Goal: Communication & Community: Answer question/provide support

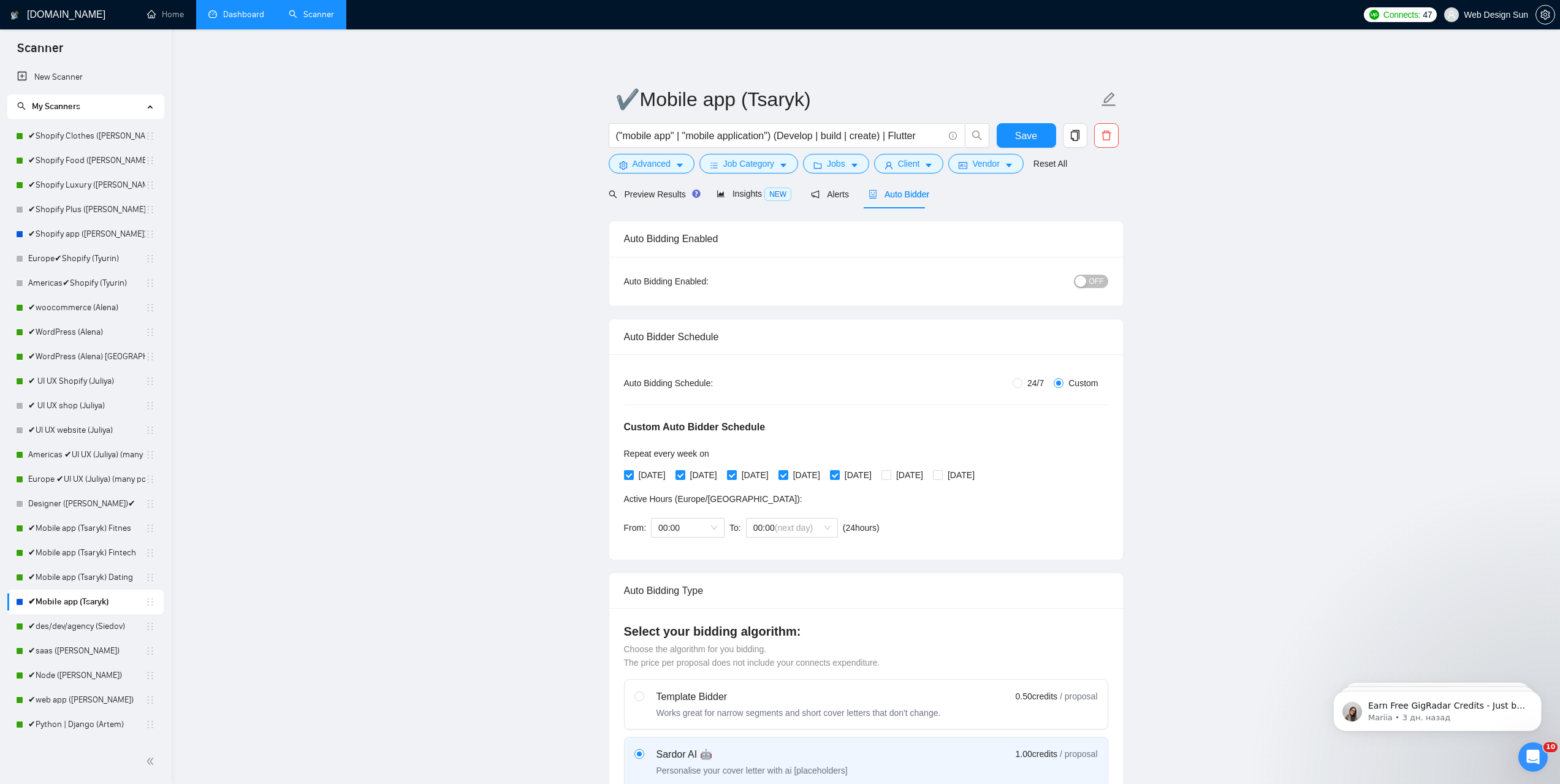
click at [250, 14] on link "Dashboard" at bounding box center [236, 14] width 55 height 11
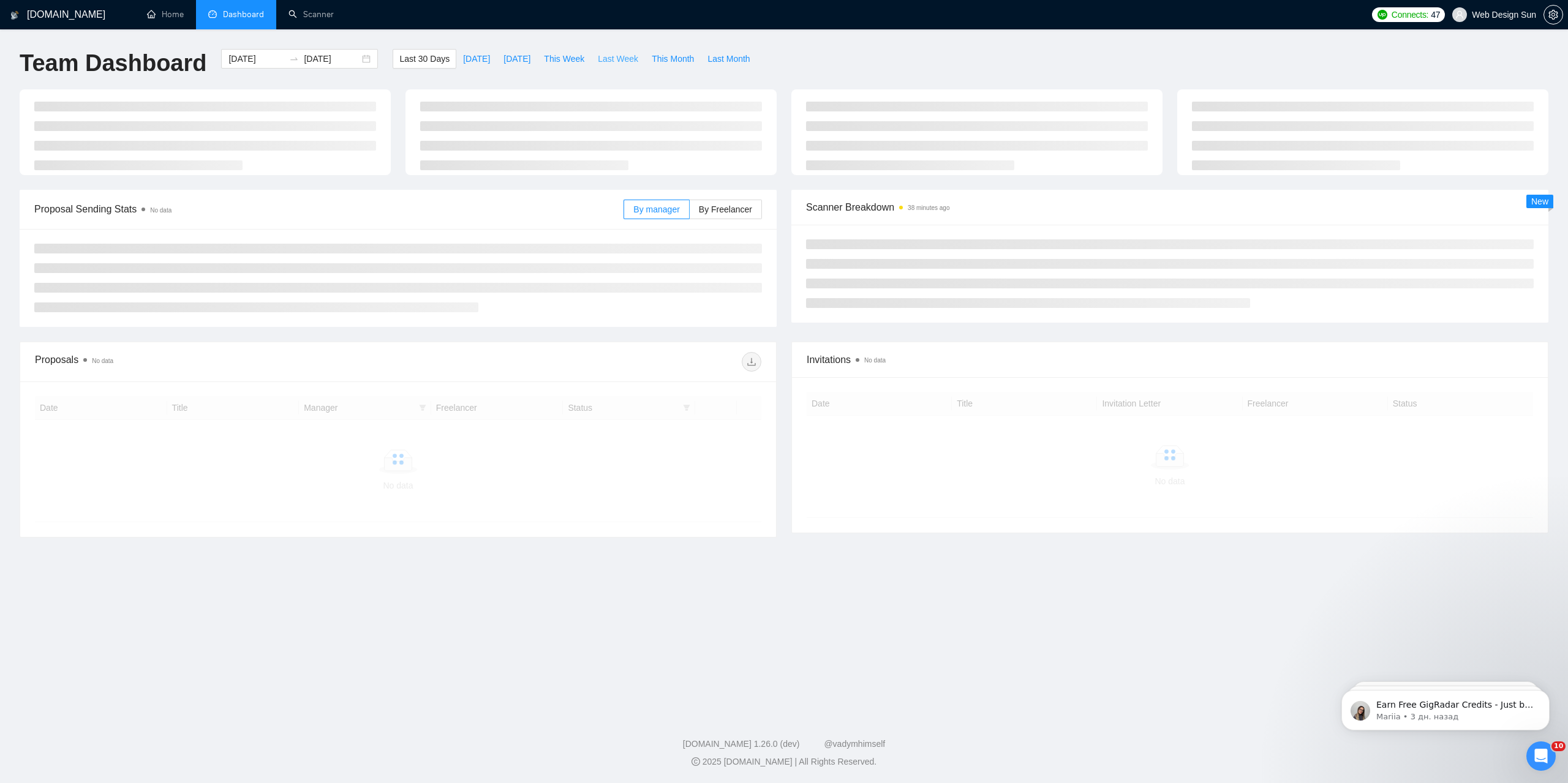
click at [601, 54] on span "Last Week" at bounding box center [617, 58] width 40 height 13
type input "[DATE]"
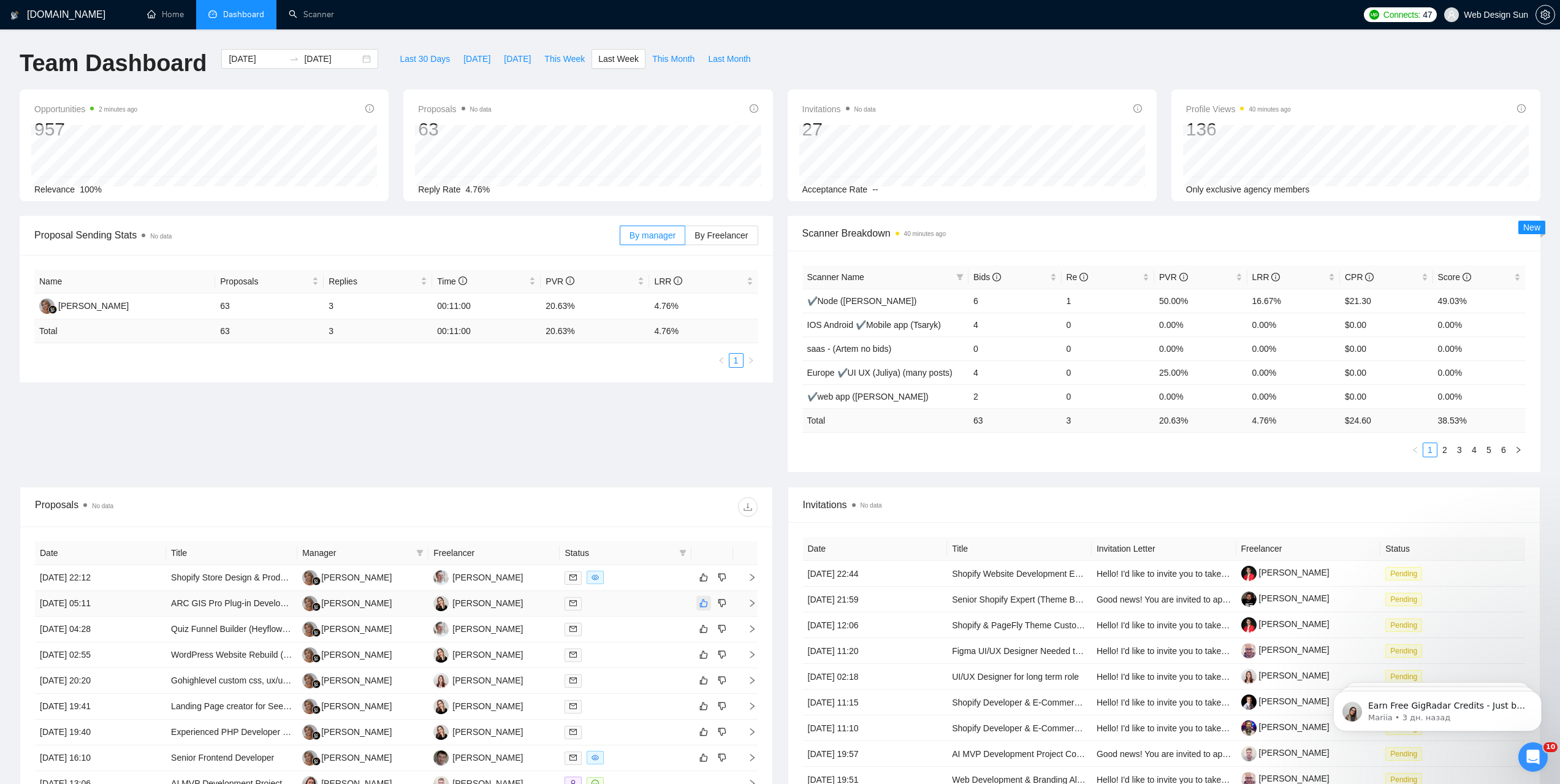
scroll to position [188, 0]
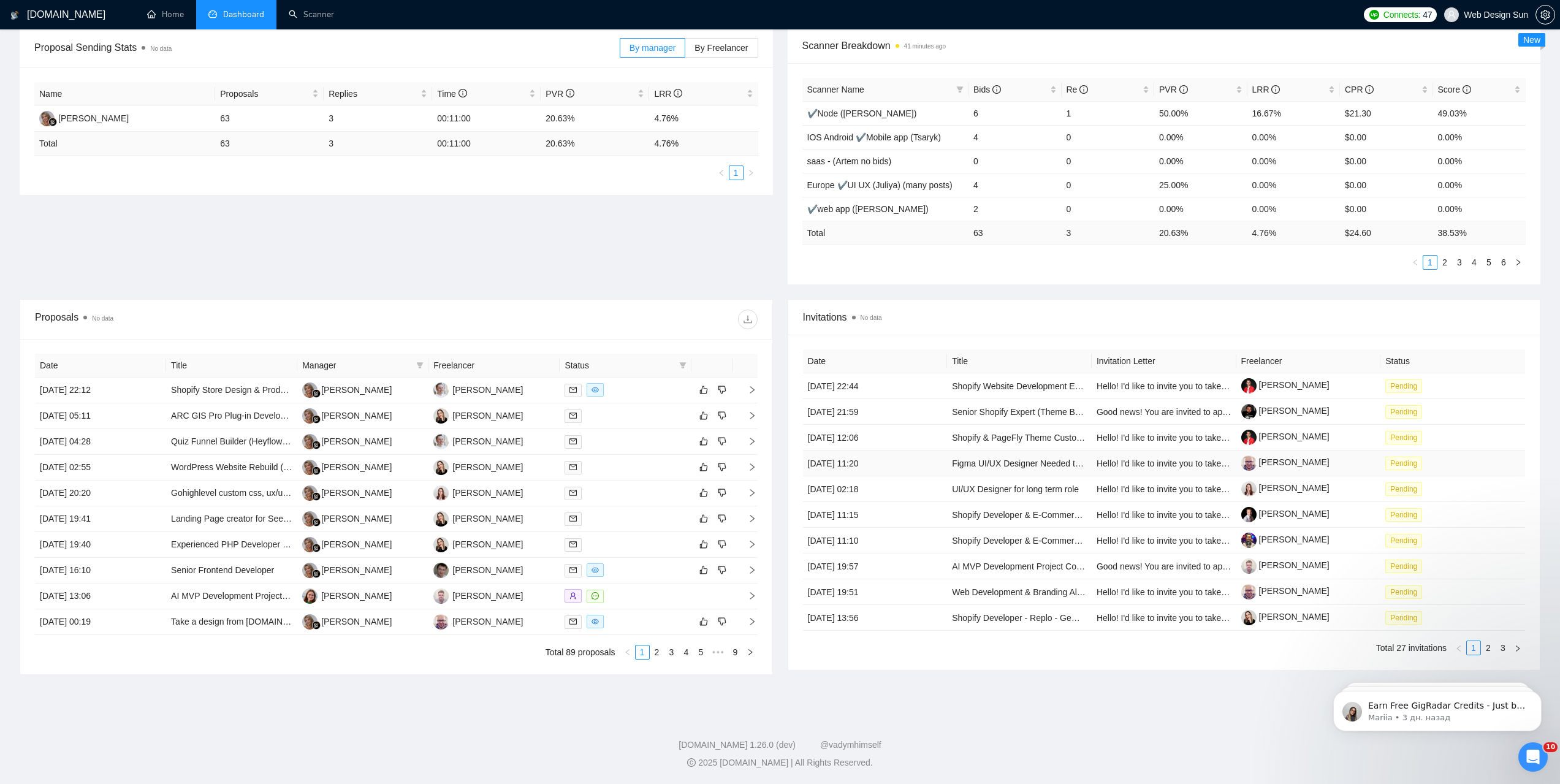
drag, startPoint x: 873, startPoint y: 453, endPoint x: 973, endPoint y: 319, distance: 167.2
click at [973, 319] on span "Invitations No data" at bounding box center [1164, 316] width 723 height 15
click at [1488, 645] on link "2" at bounding box center [1488, 647] width 13 height 13
click at [1506, 651] on link "3" at bounding box center [1503, 647] width 13 height 13
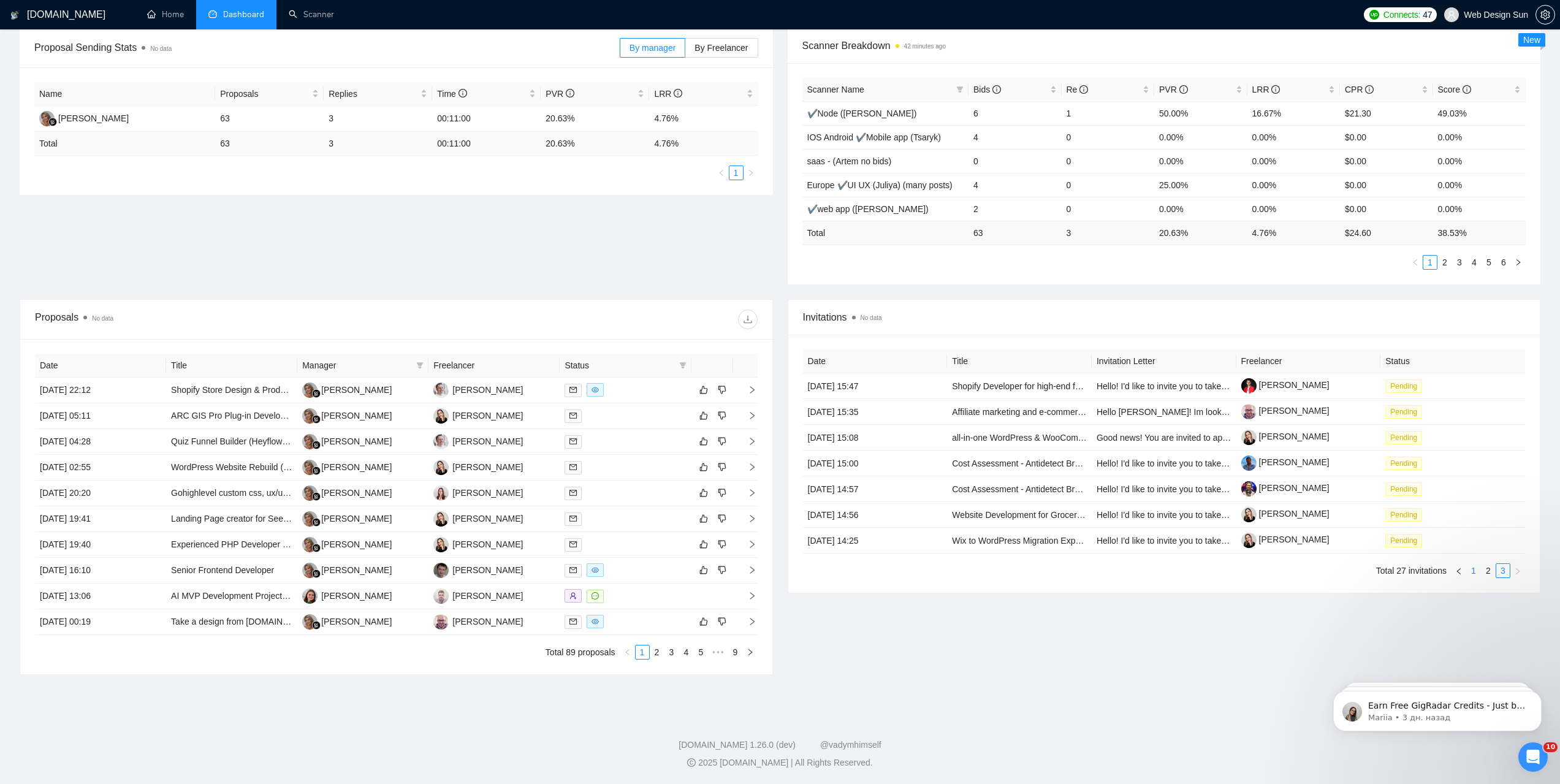
click at [1476, 571] on link "1" at bounding box center [1473, 570] width 13 height 13
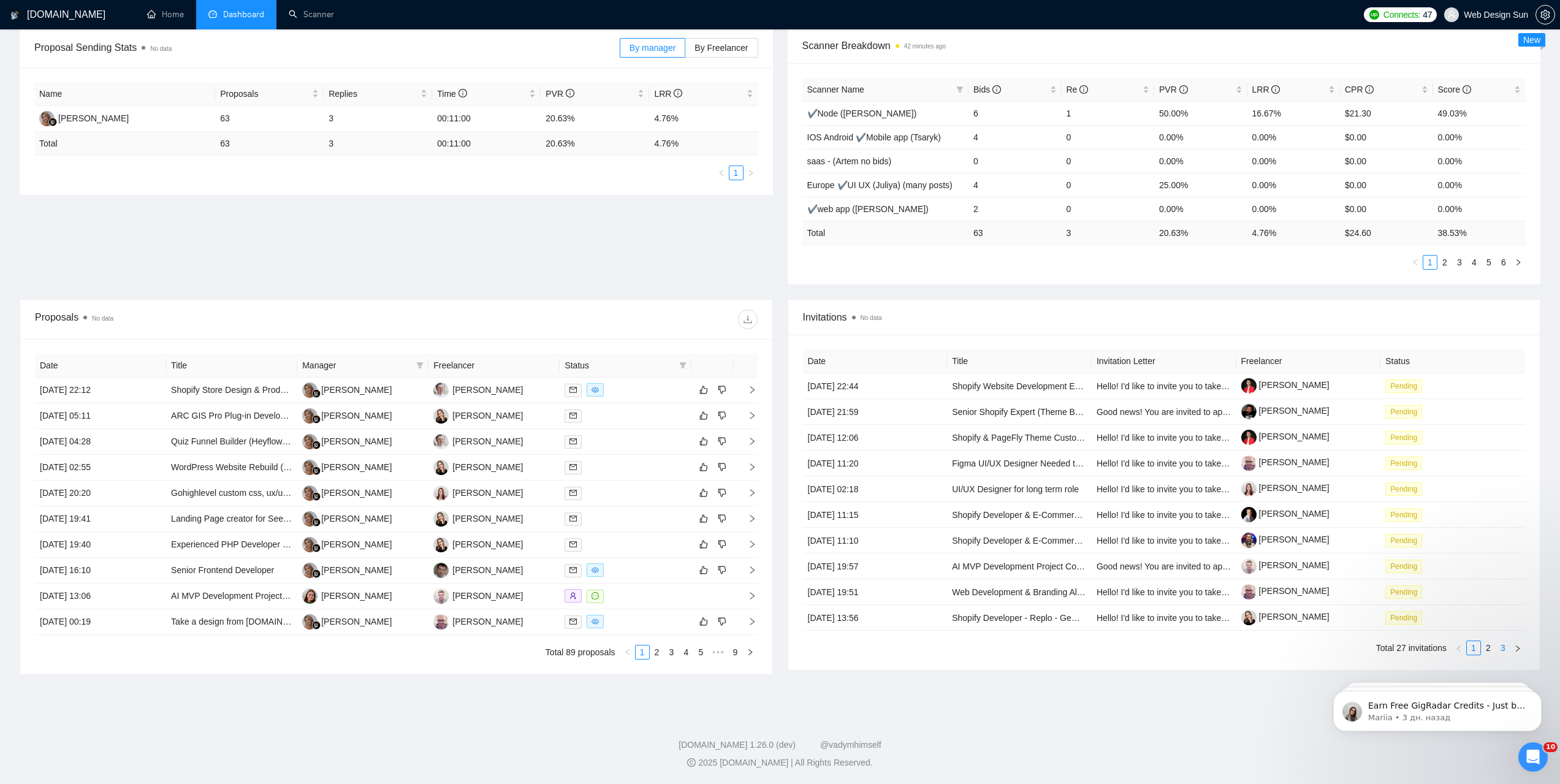
click at [1504, 649] on link "3" at bounding box center [1503, 647] width 13 height 13
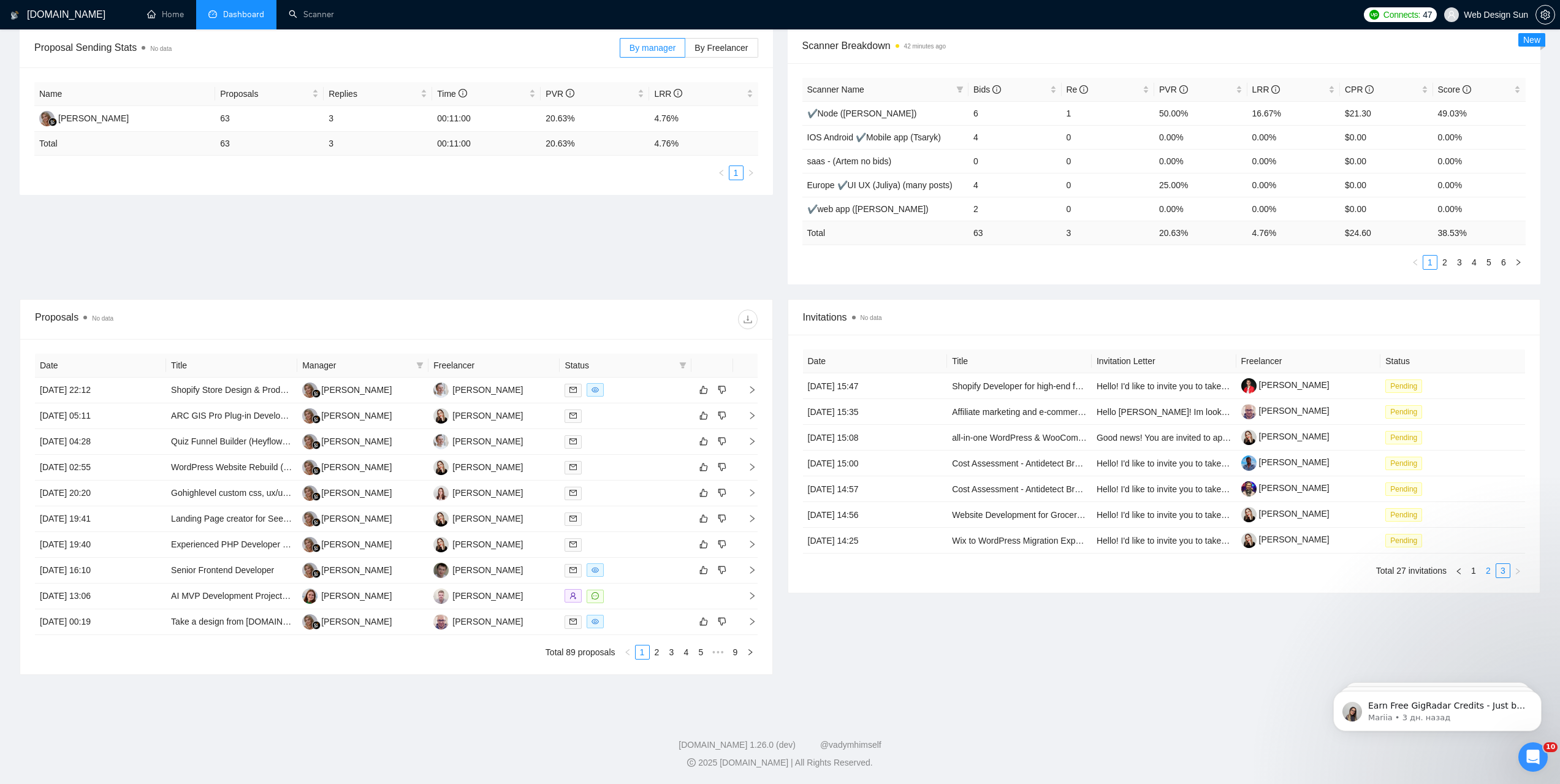
click at [1488, 571] on link "2" at bounding box center [1488, 570] width 13 height 13
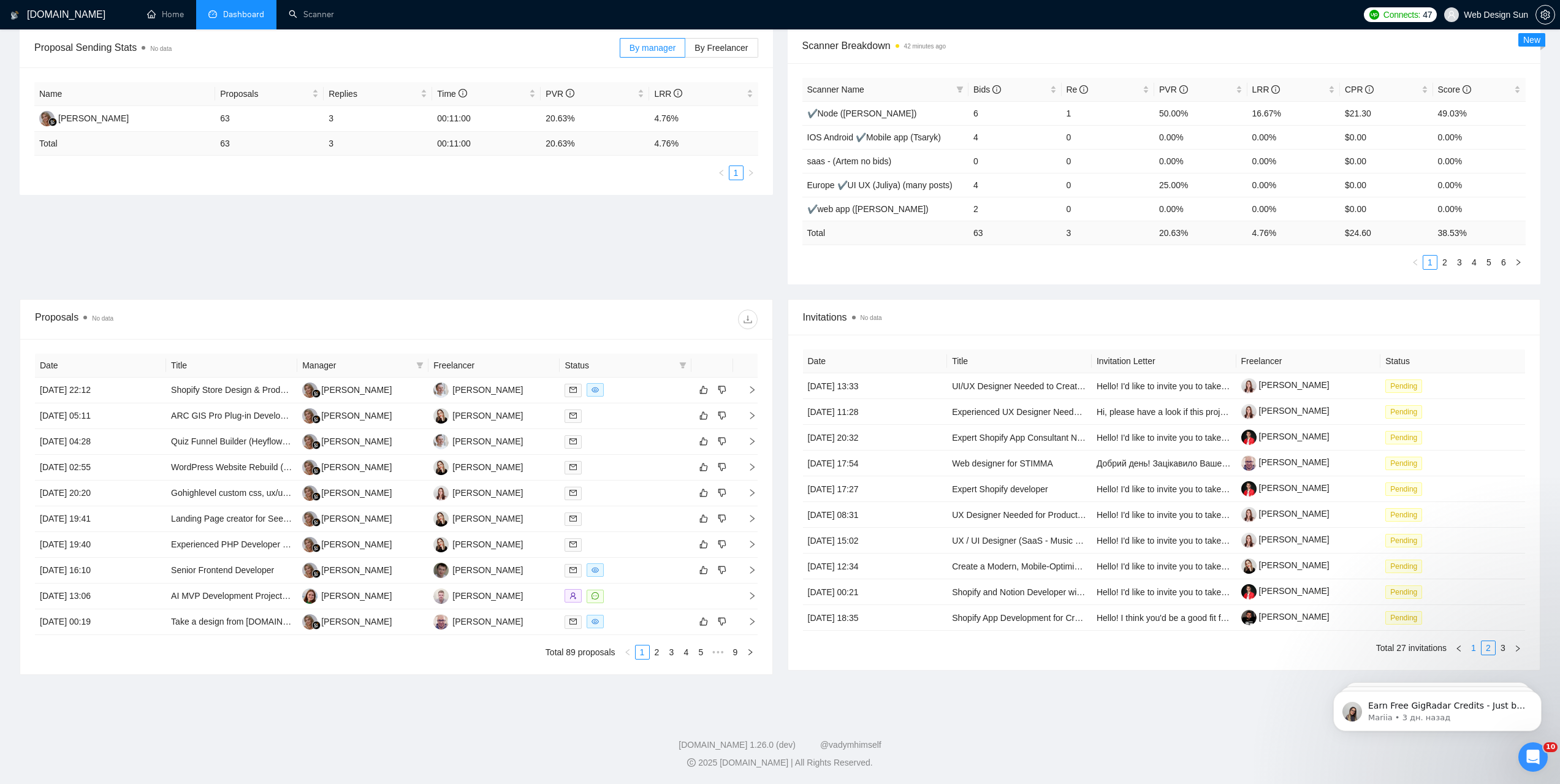
click at [1472, 648] on link "1" at bounding box center [1473, 647] width 13 height 13
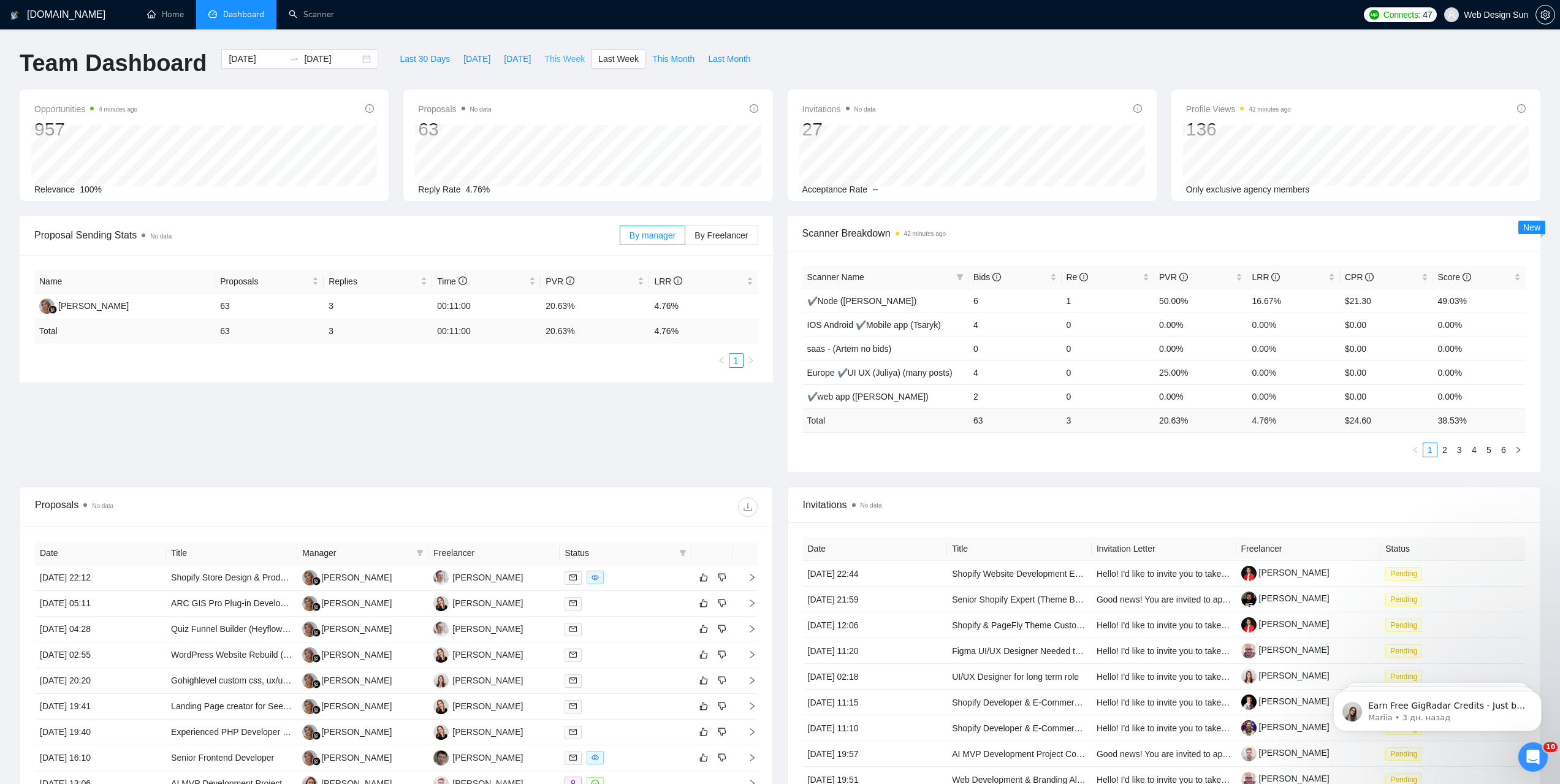
click at [553, 59] on span "This Week" at bounding box center [564, 58] width 40 height 13
type input "[DATE]"
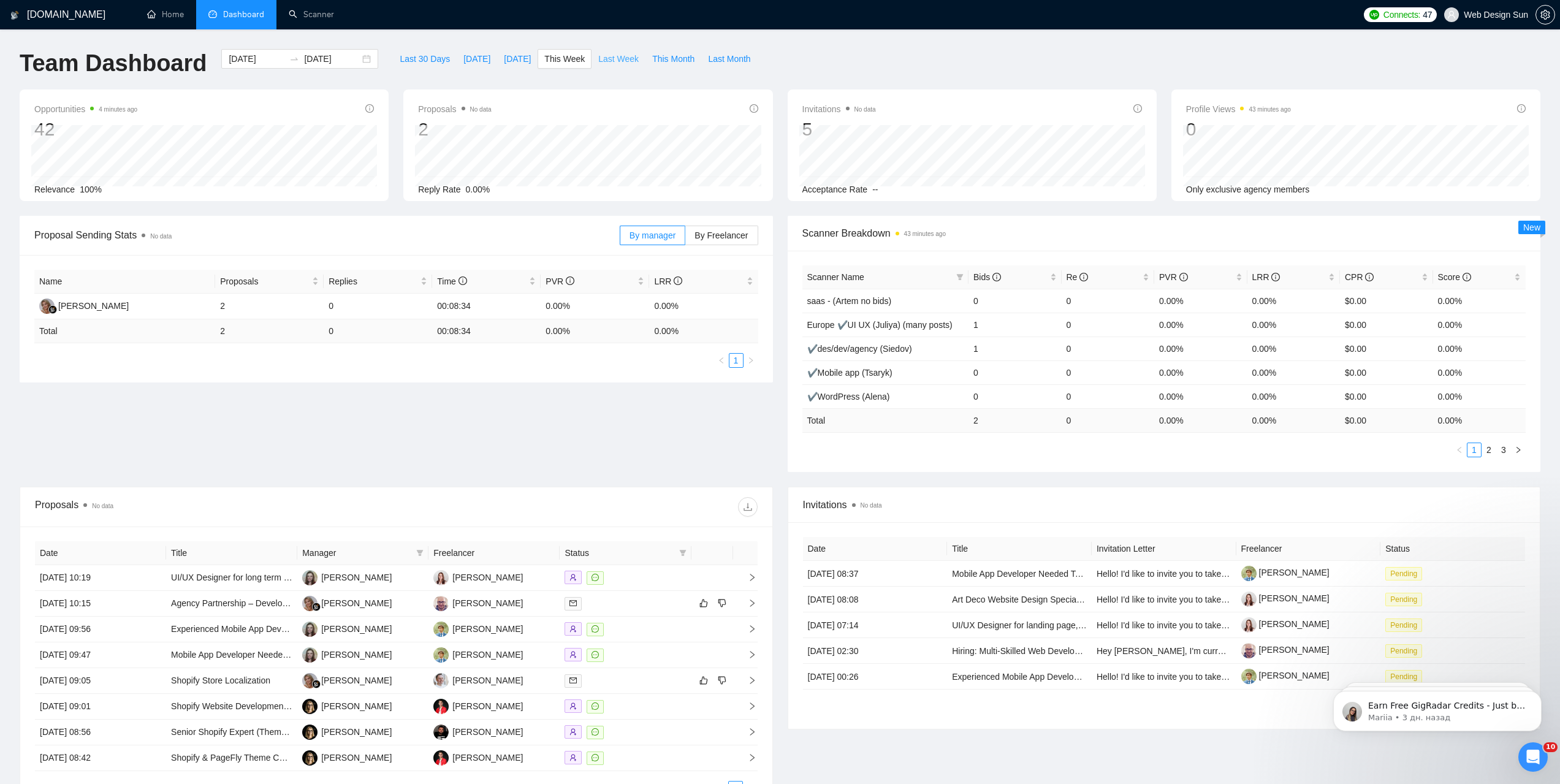
click at [603, 60] on span "Last Week" at bounding box center [618, 58] width 40 height 13
type input "[DATE]"
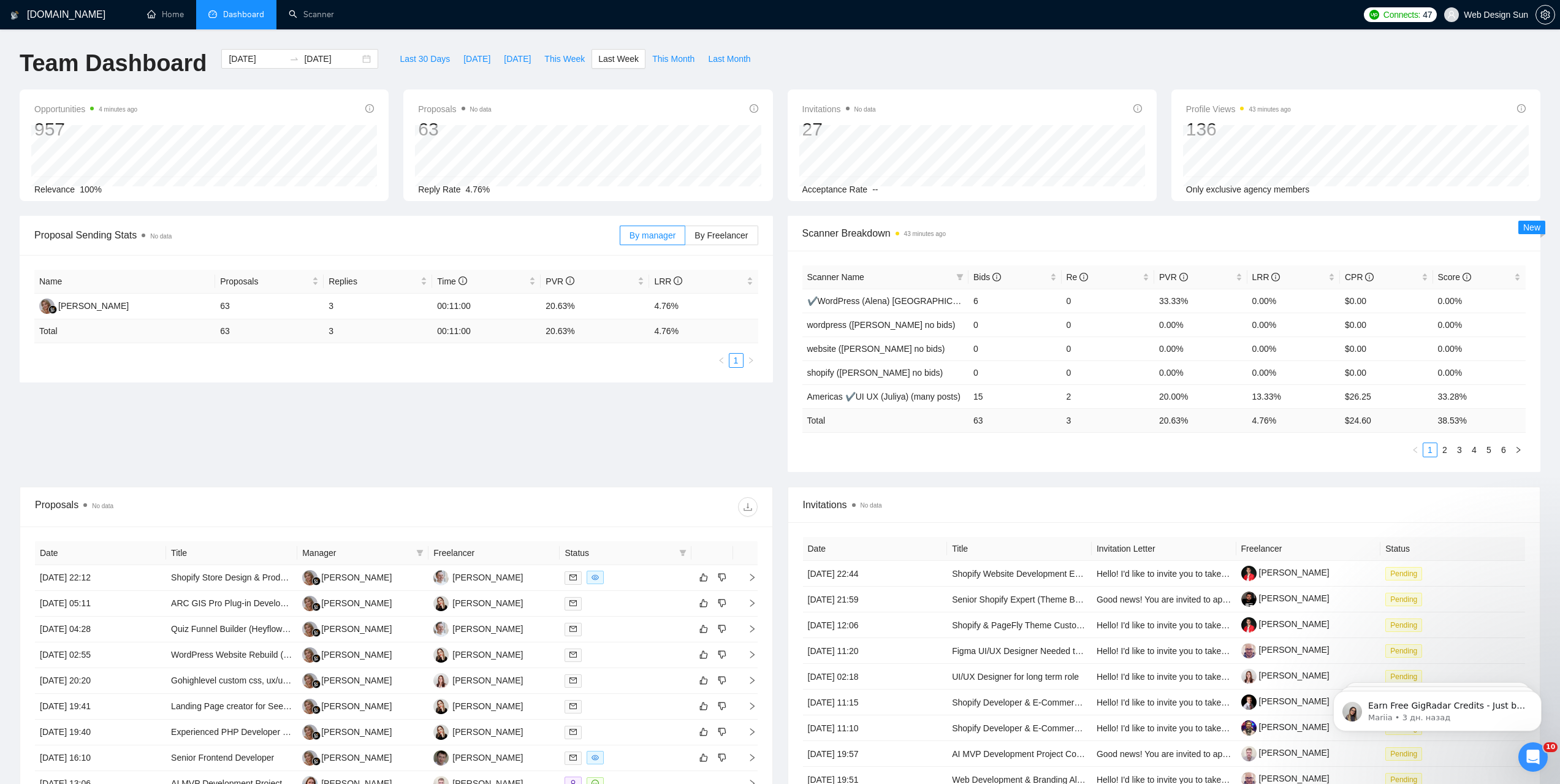
click at [1529, 757] on icon "Открыть службу сообщений Intercom" at bounding box center [1533, 757] width 21 height 21
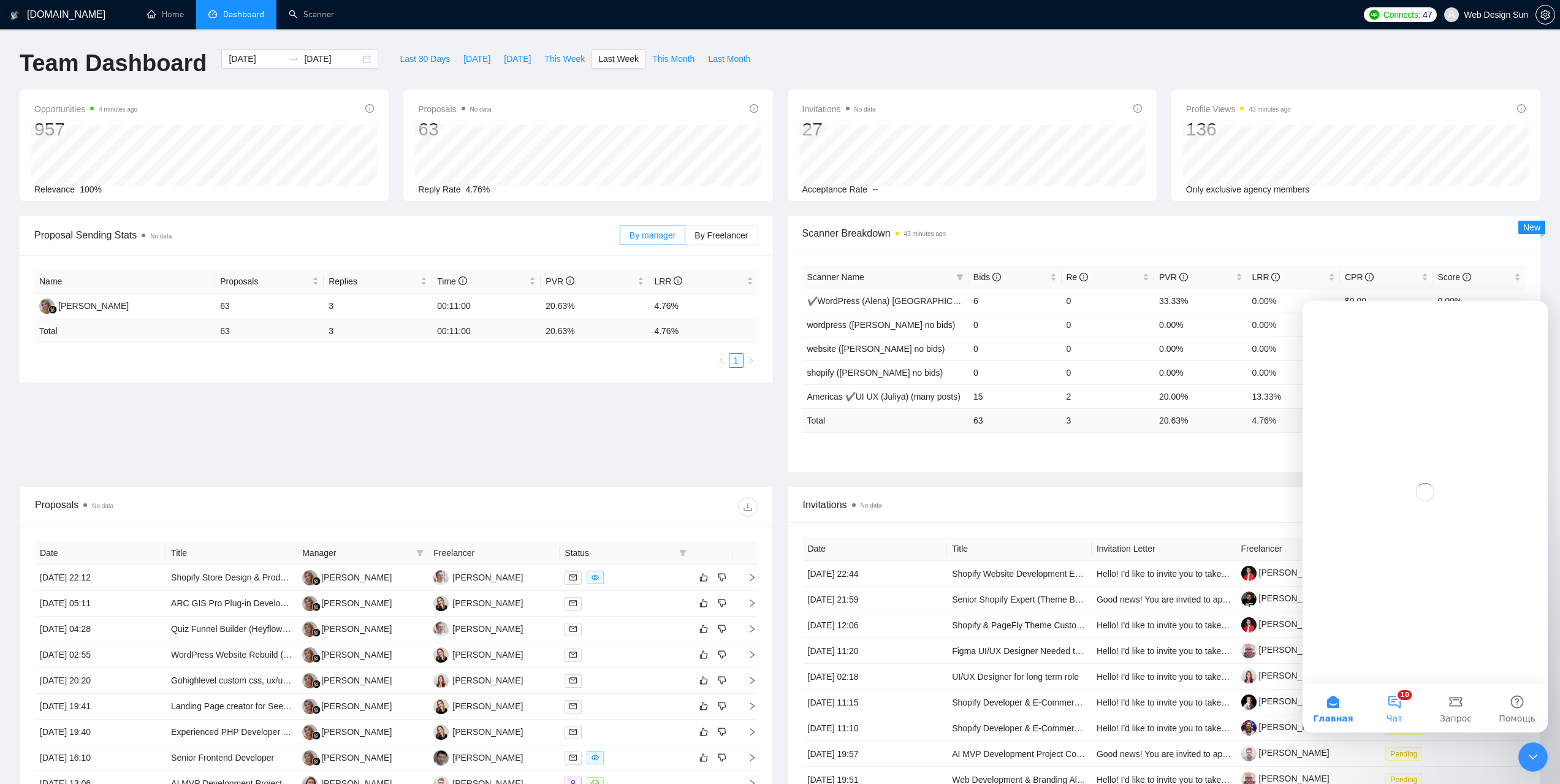
click at [1398, 708] on button "10 Чат" at bounding box center [1395, 708] width 62 height 49
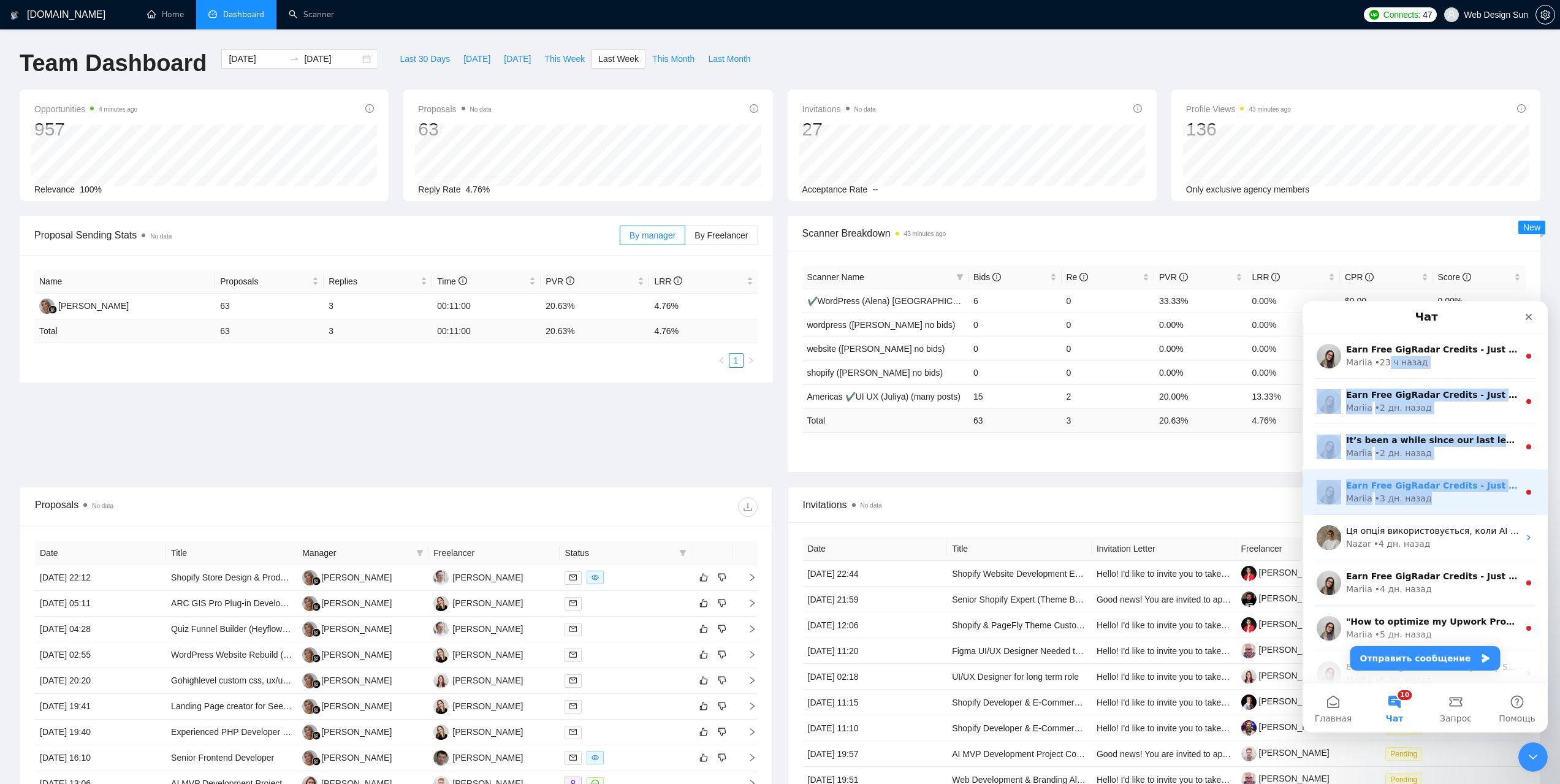
drag, startPoint x: 1388, startPoint y: 356, endPoint x: 1423, endPoint y: 495, distance: 143.3
click at [1423, 495] on ul "Earn Free GigRadar Credits - Just by Sharing Your Story! 💬 Want more credits fo…" at bounding box center [1425, 560] width 245 height 453
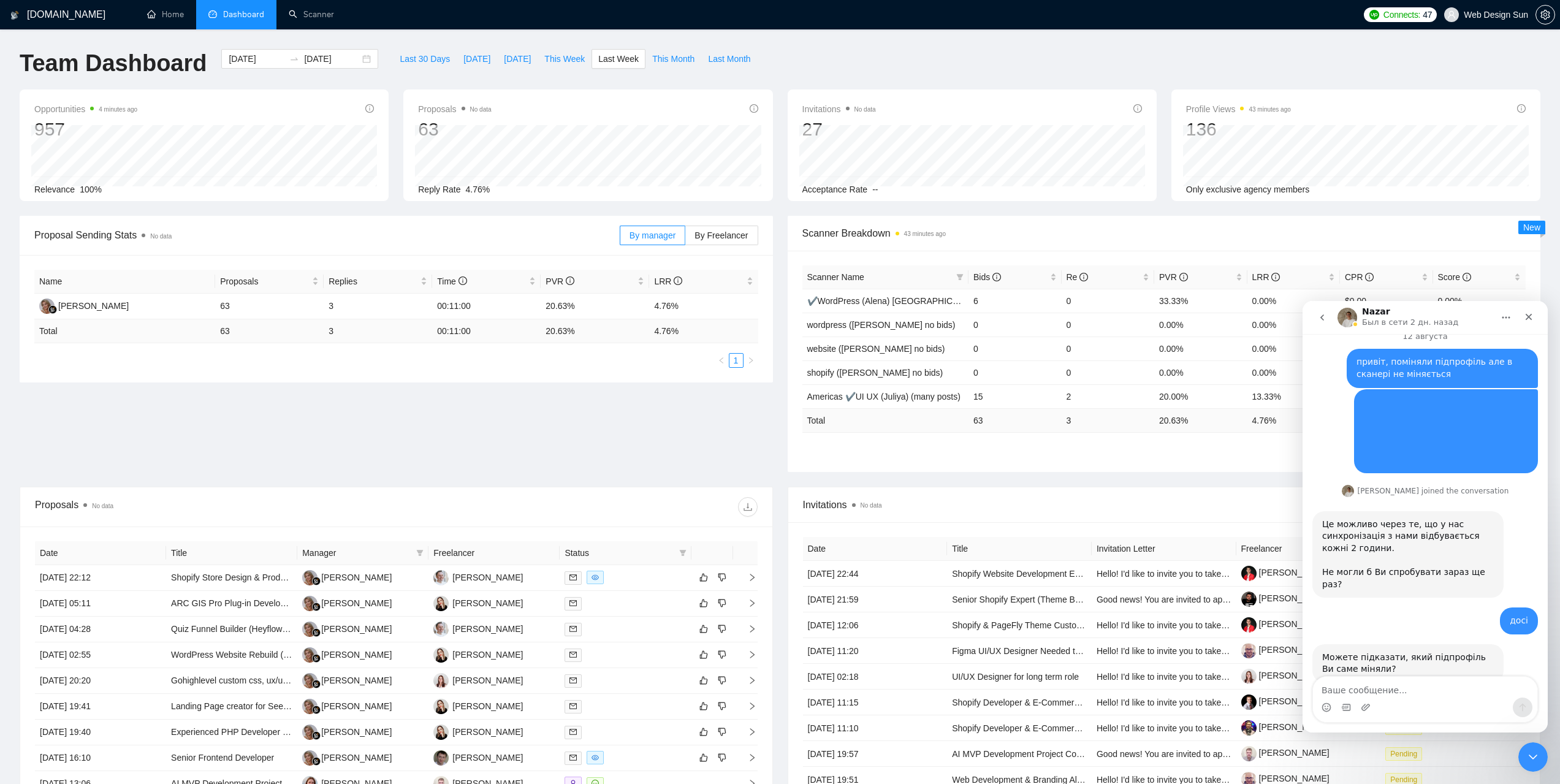
scroll to position [2078, 0]
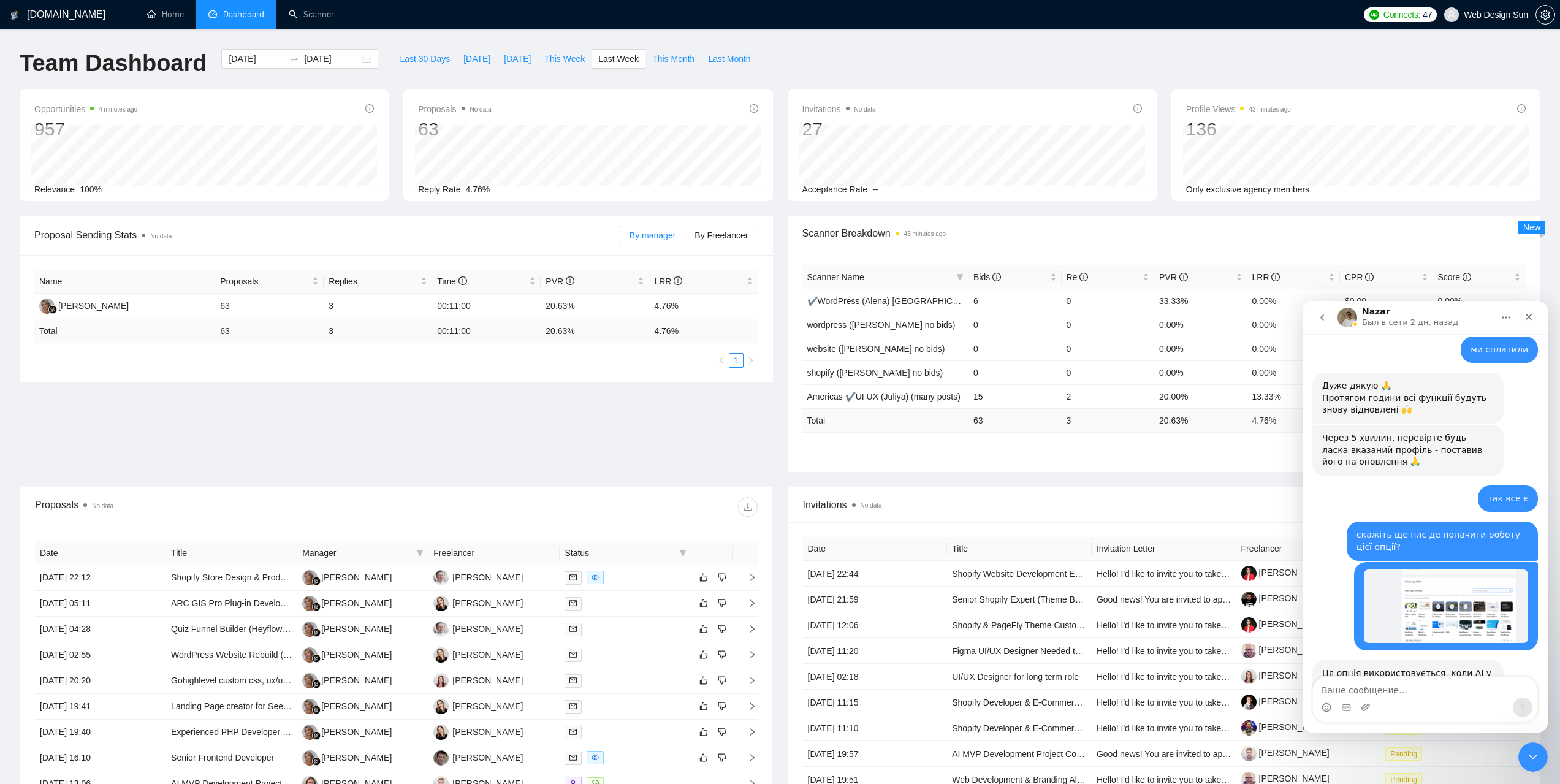
click at [1362, 679] on textarea "Ваше сообщение..." at bounding box center [1425, 687] width 224 height 21
click at [1380, 692] on textarea "Ваше сообщение..." at bounding box center [1425, 687] width 224 height 21
type textarea "g"
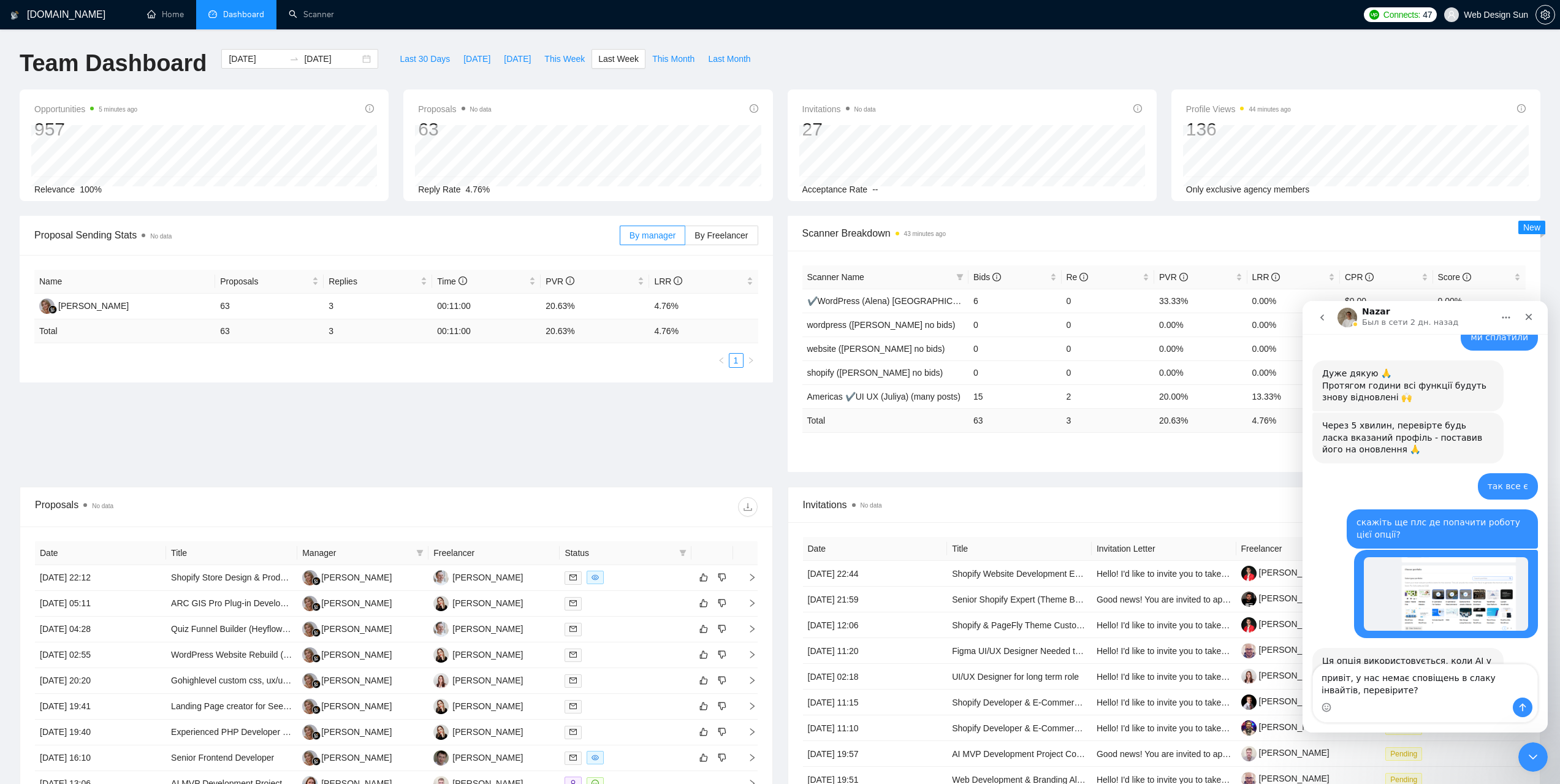
type textarea "привіт, у нас немає сповіщень в слаку інвайтів, перевірите?"
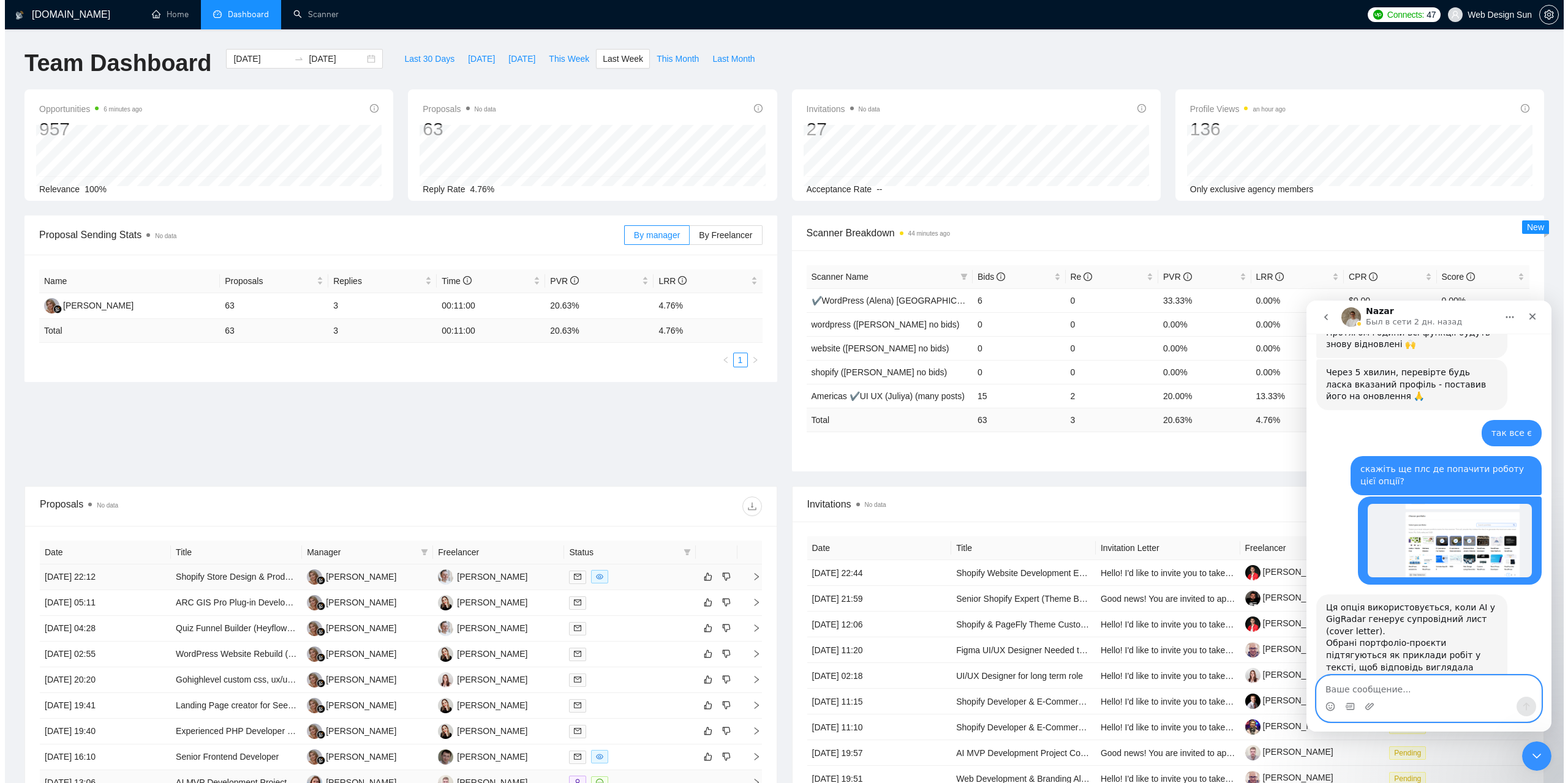
scroll to position [184, 0]
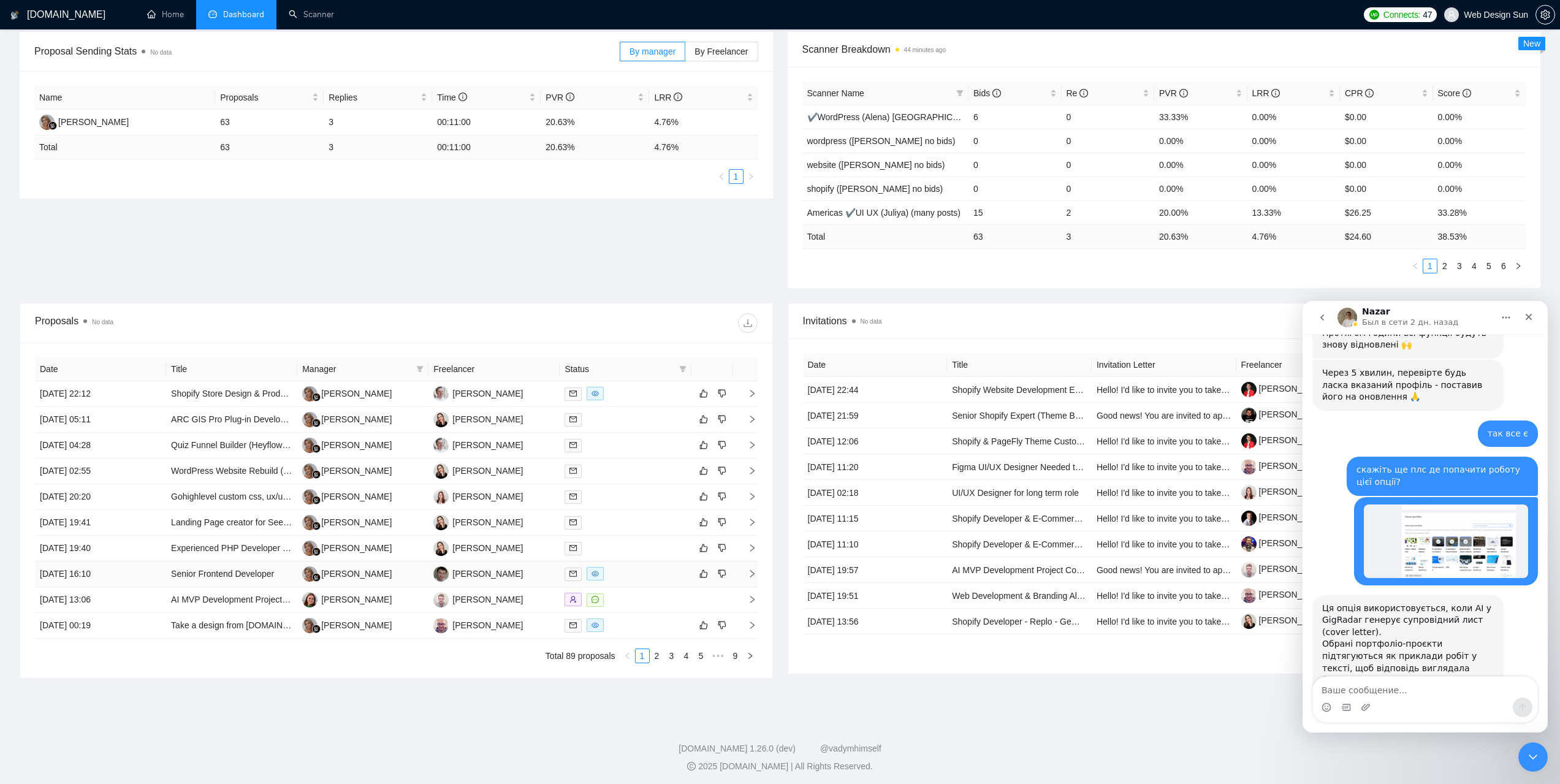
click at [625, 572] on div at bounding box center [626, 574] width 122 height 14
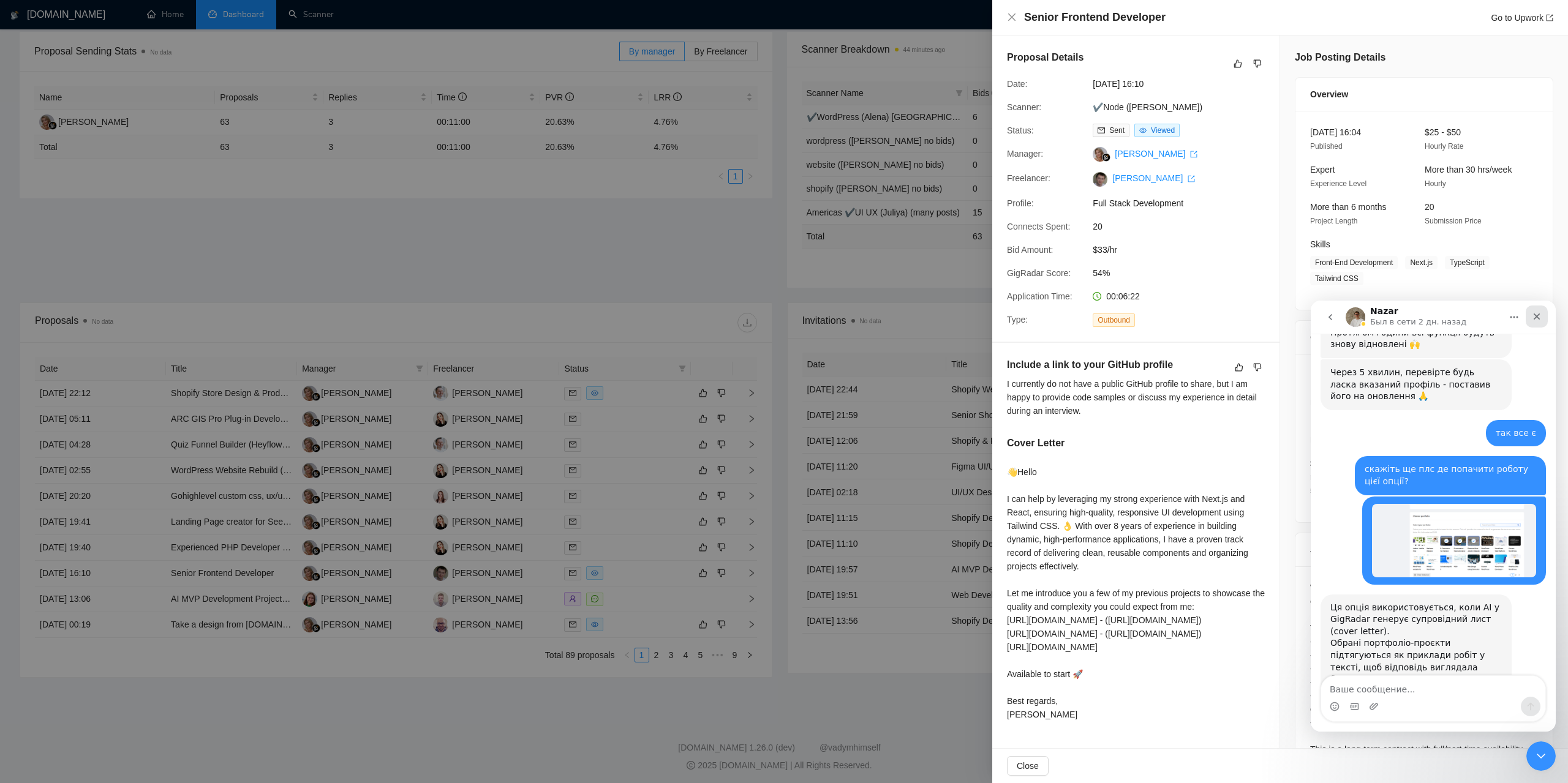
click at [1539, 322] on div "Закрыть" at bounding box center [1536, 316] width 22 height 22
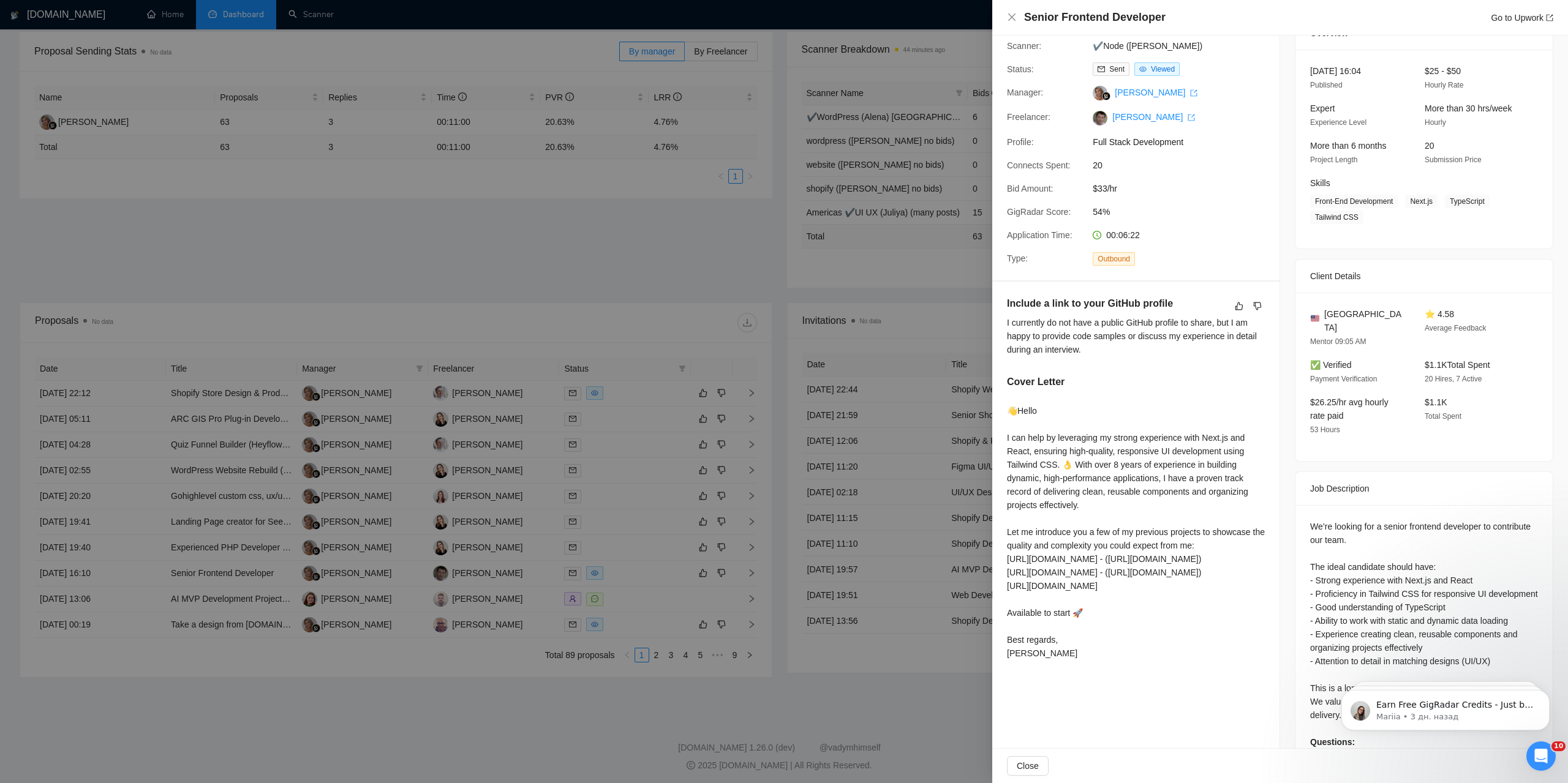
scroll to position [110, 0]
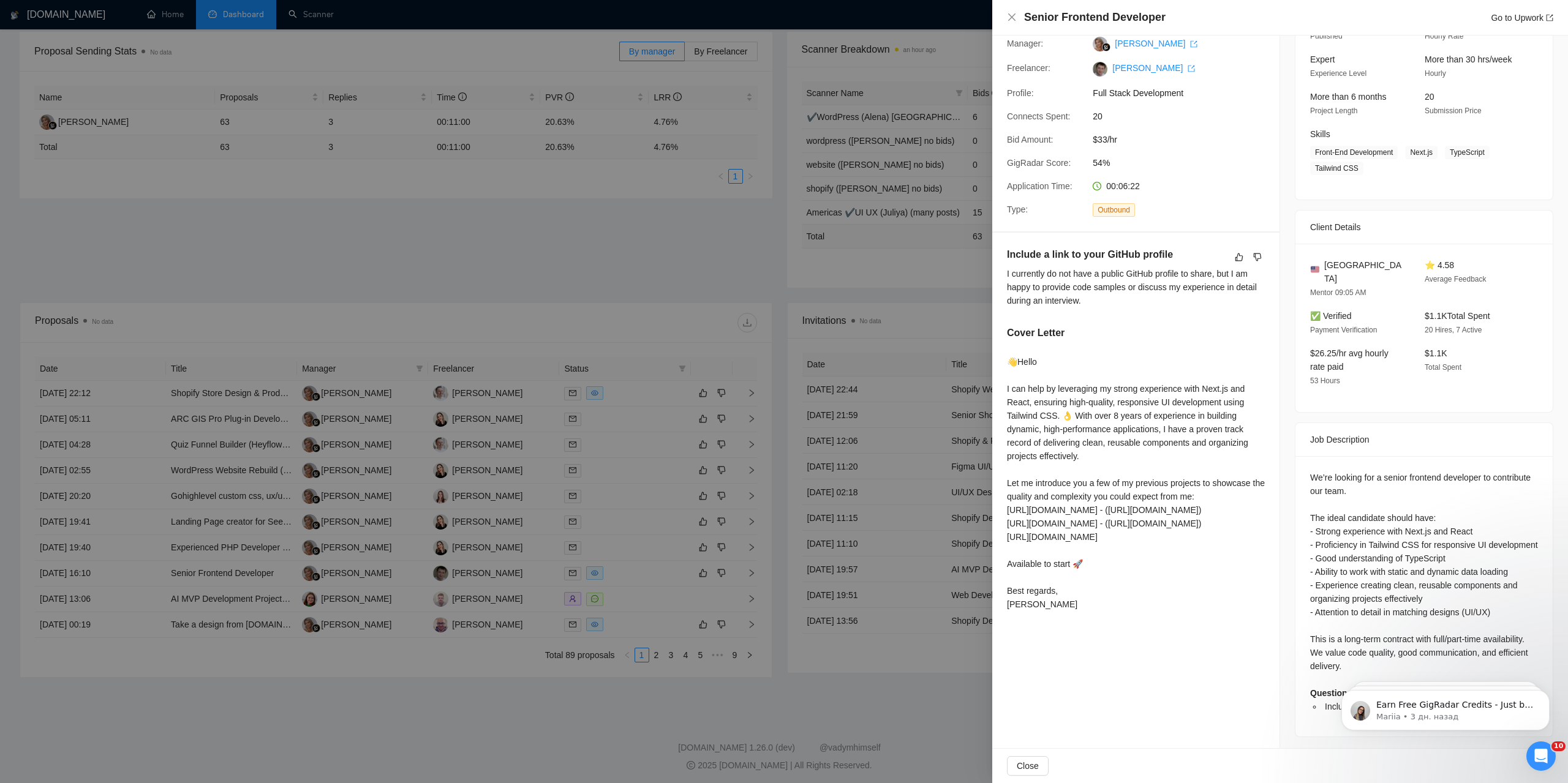
click at [942, 413] on div at bounding box center [784, 391] width 1568 height 783
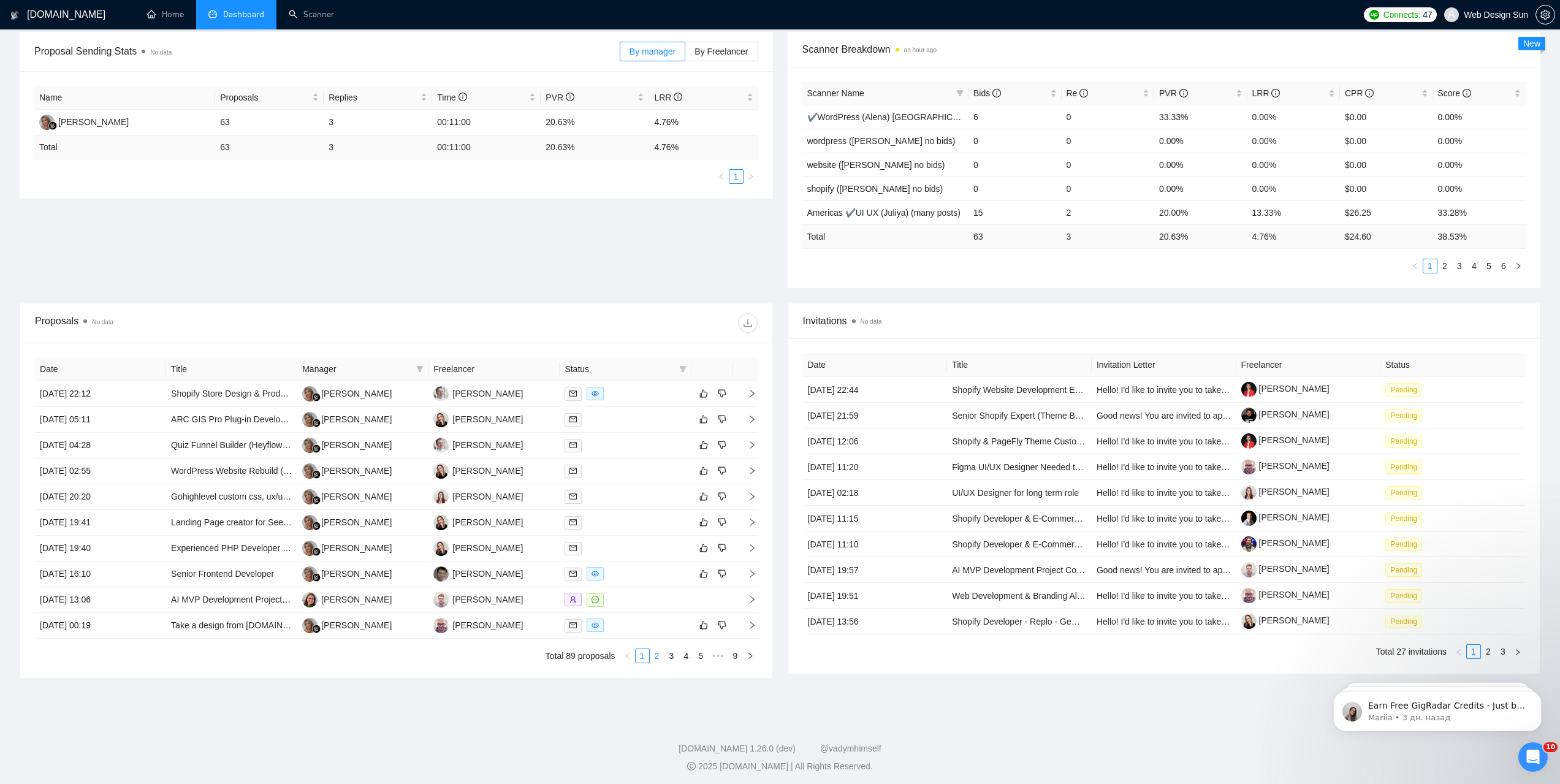
click at [660, 658] on link "2" at bounding box center [657, 655] width 13 height 13
click at [672, 659] on link "3" at bounding box center [671, 655] width 13 height 13
click at [631, 569] on div at bounding box center [626, 574] width 122 height 14
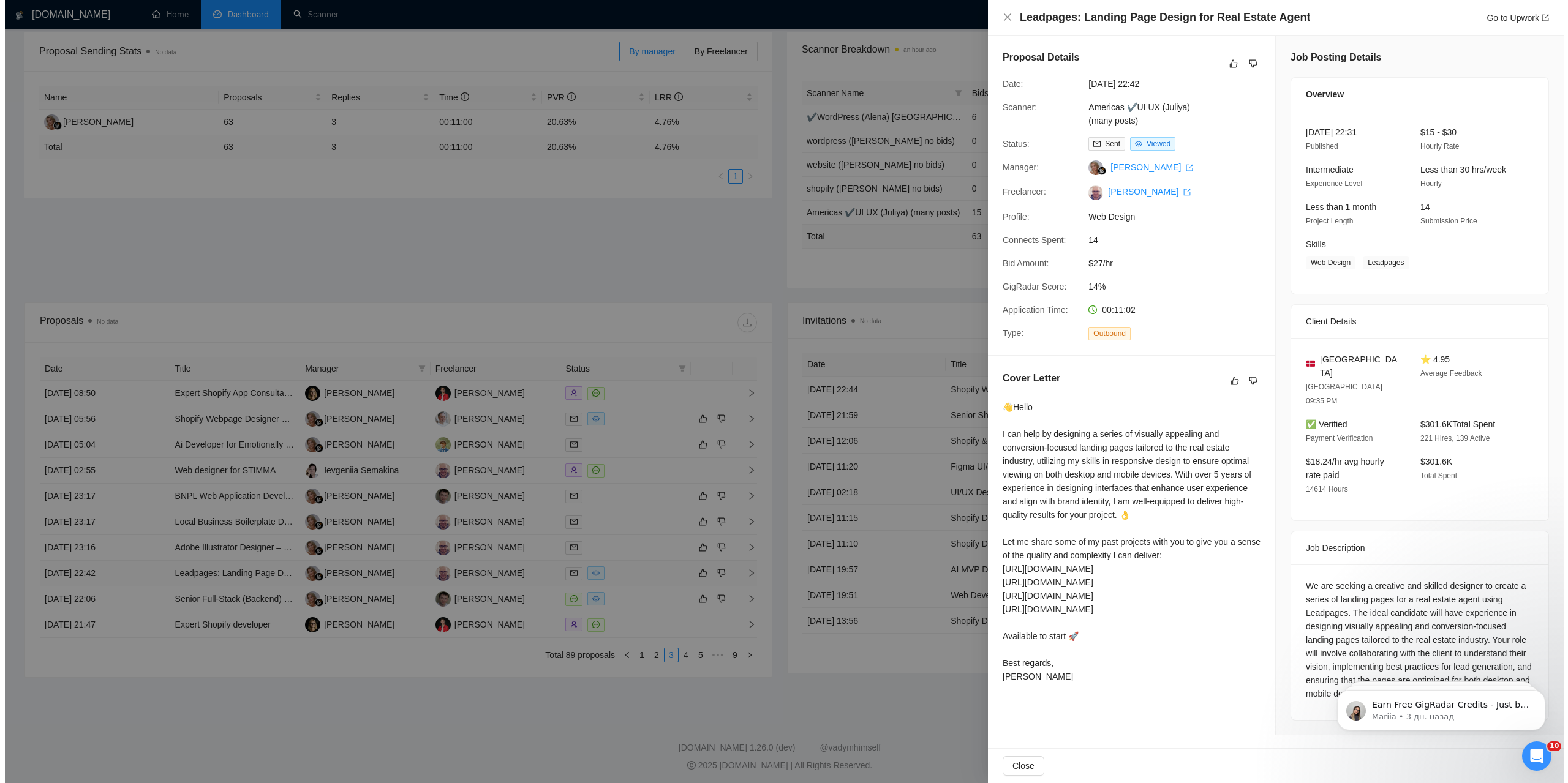
scroll to position [8, 0]
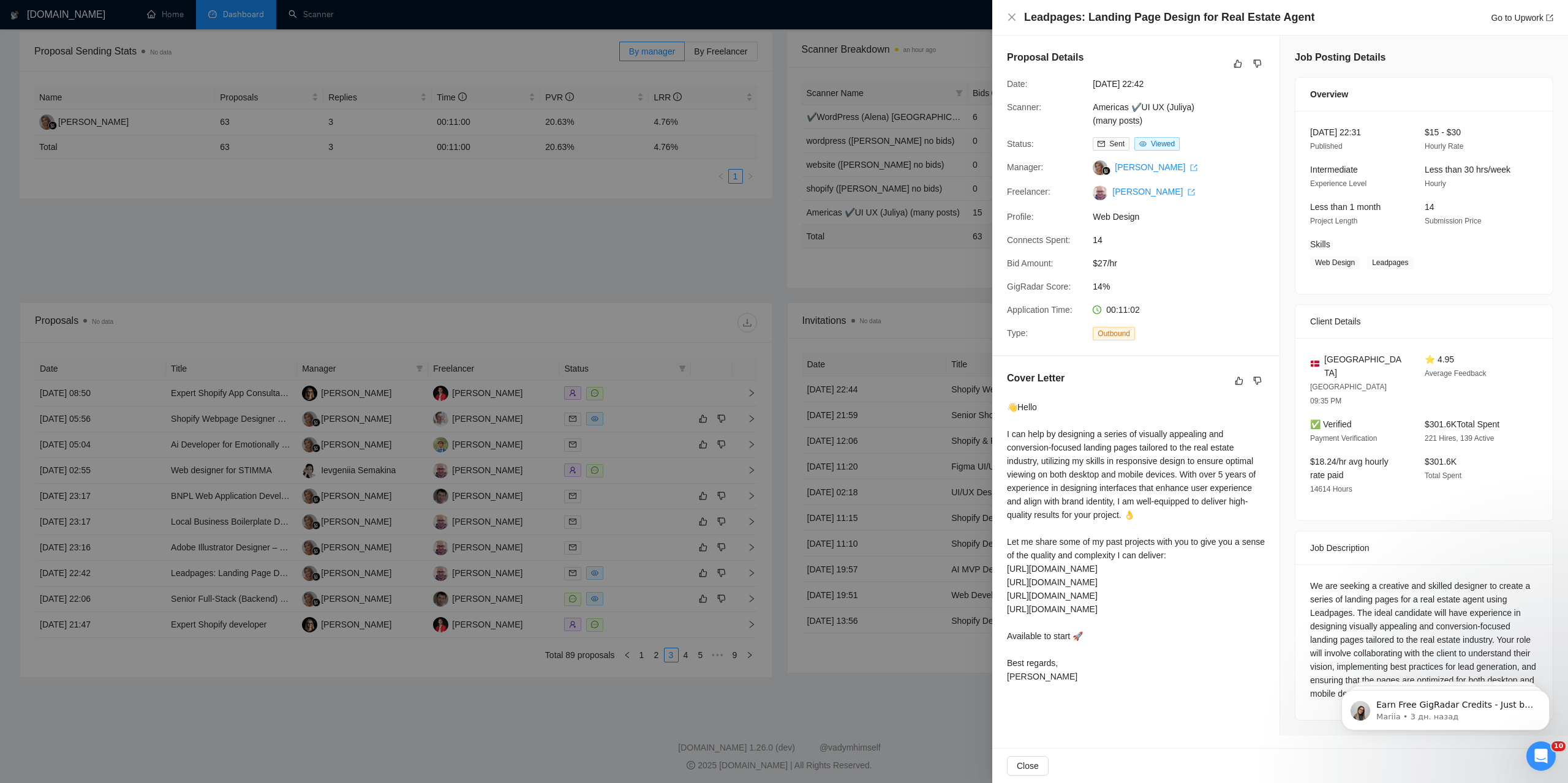
click at [624, 498] on div at bounding box center [784, 391] width 1568 height 783
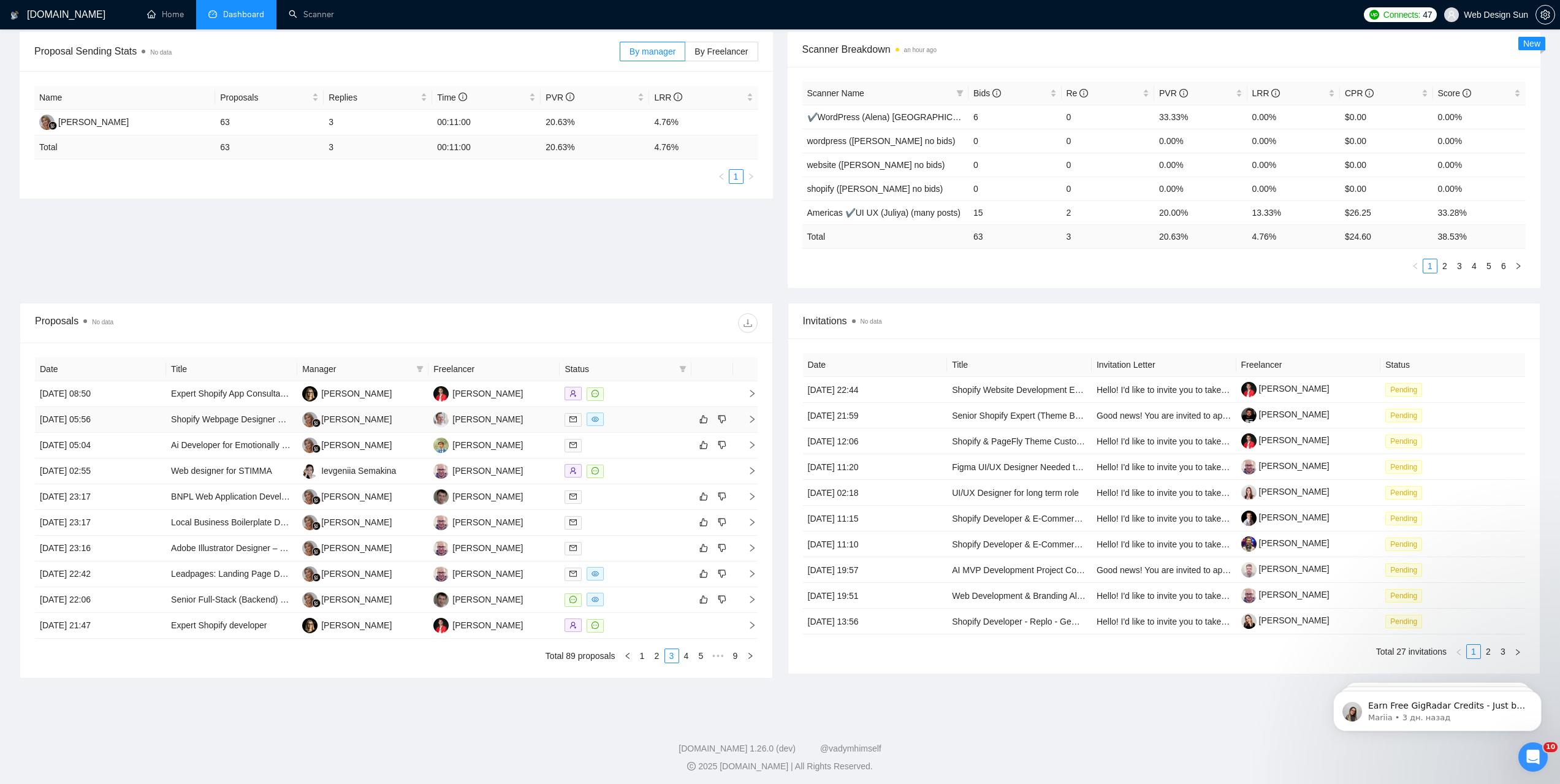
click at [629, 416] on div at bounding box center [626, 420] width 122 height 14
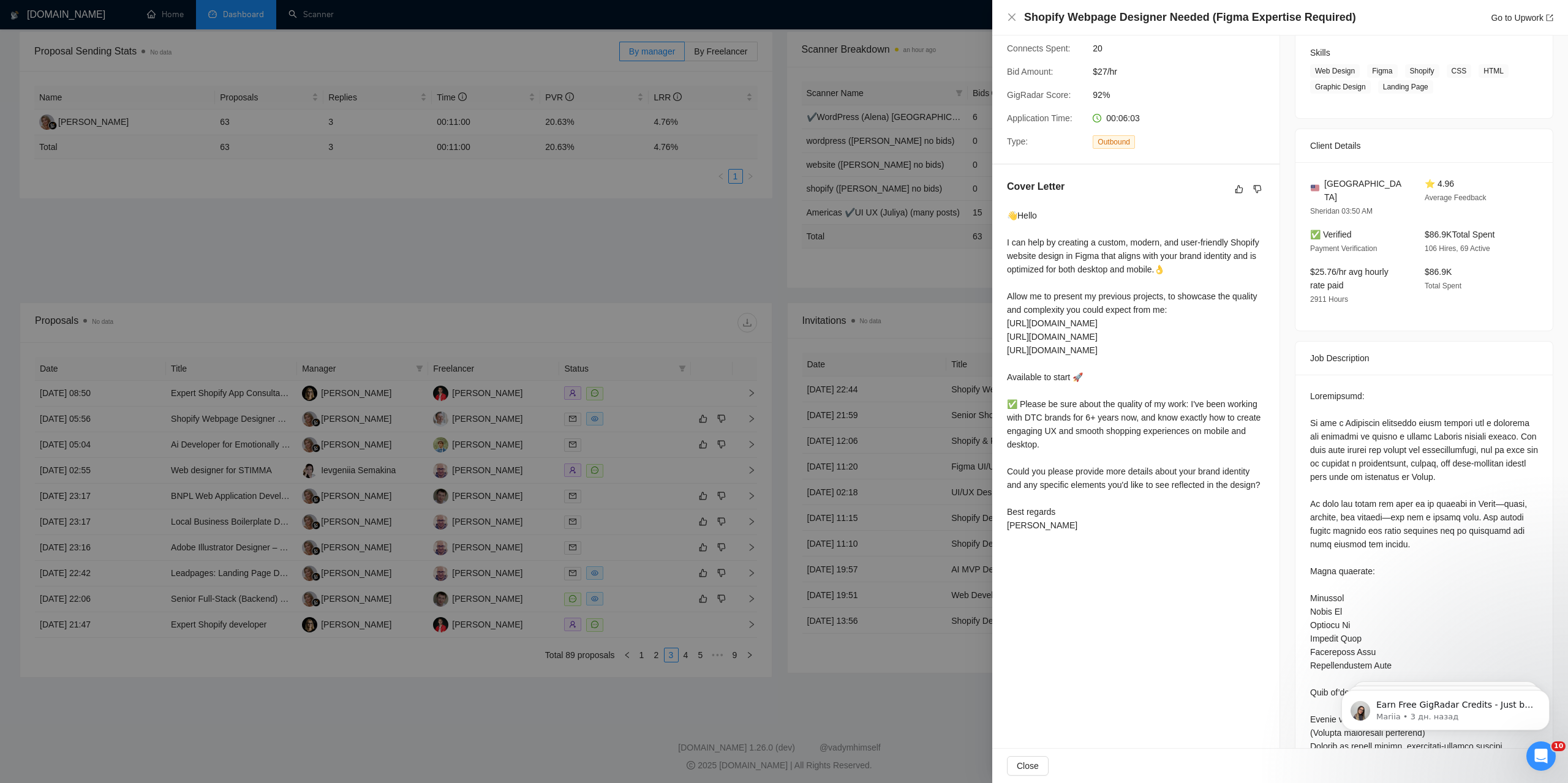
scroll to position [416, 0]
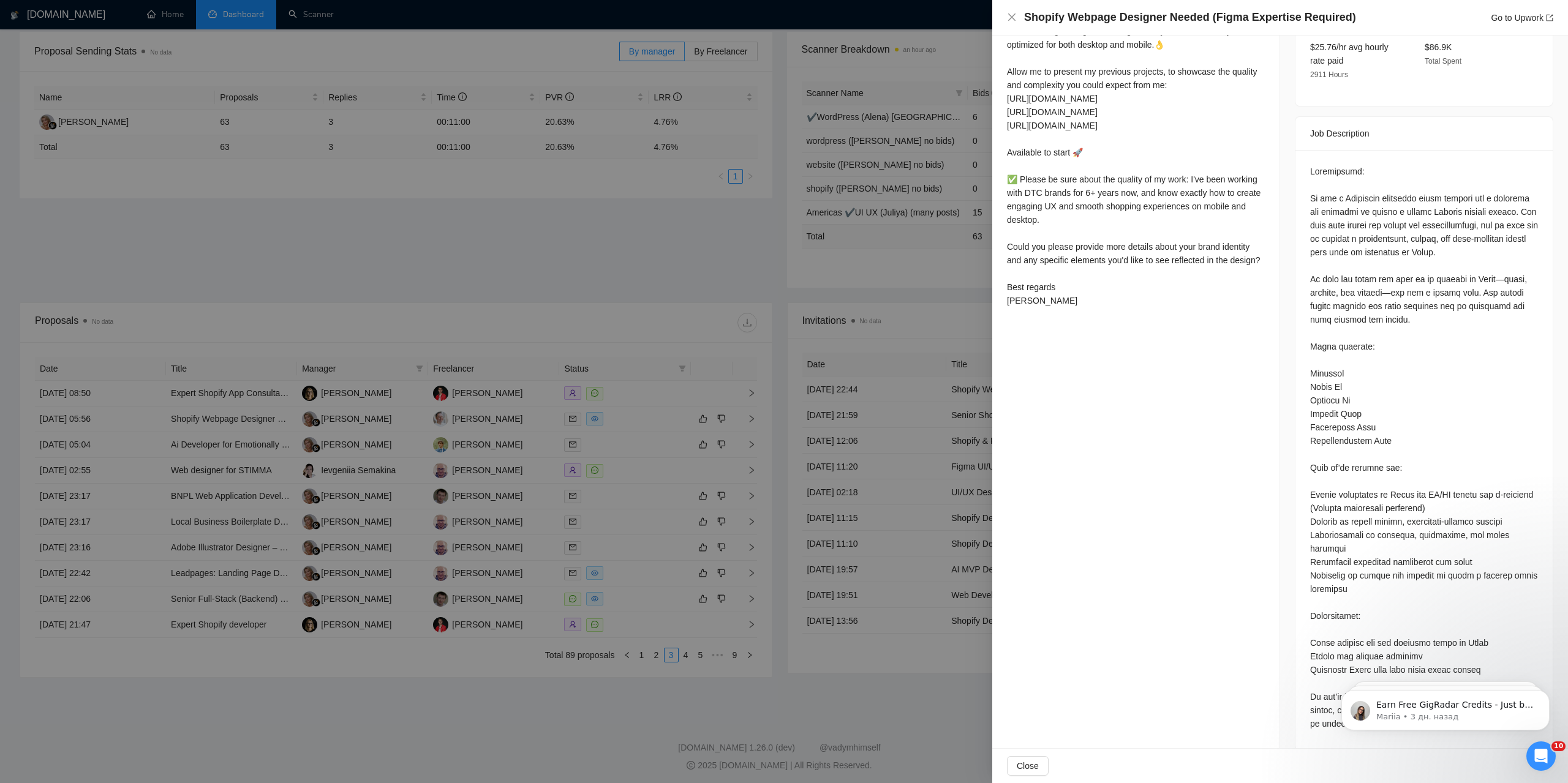
drag, startPoint x: 1013, startPoint y: 533, endPoint x: 1147, endPoint y: 617, distance: 158.2
click at [1147, 618] on div "Proposal Details Date: [DATE] 05:56 Scanner: ✔Shopify Clothes ([PERSON_NAME]) S…" at bounding box center [1136, 192] width 288 height 1146
click at [1545, 696] on icon "Dismiss notification" at bounding box center [1546, 694] width 7 height 7
click at [1545, 696] on icon "Dismiss notification" at bounding box center [1546, 694] width 7 height 7
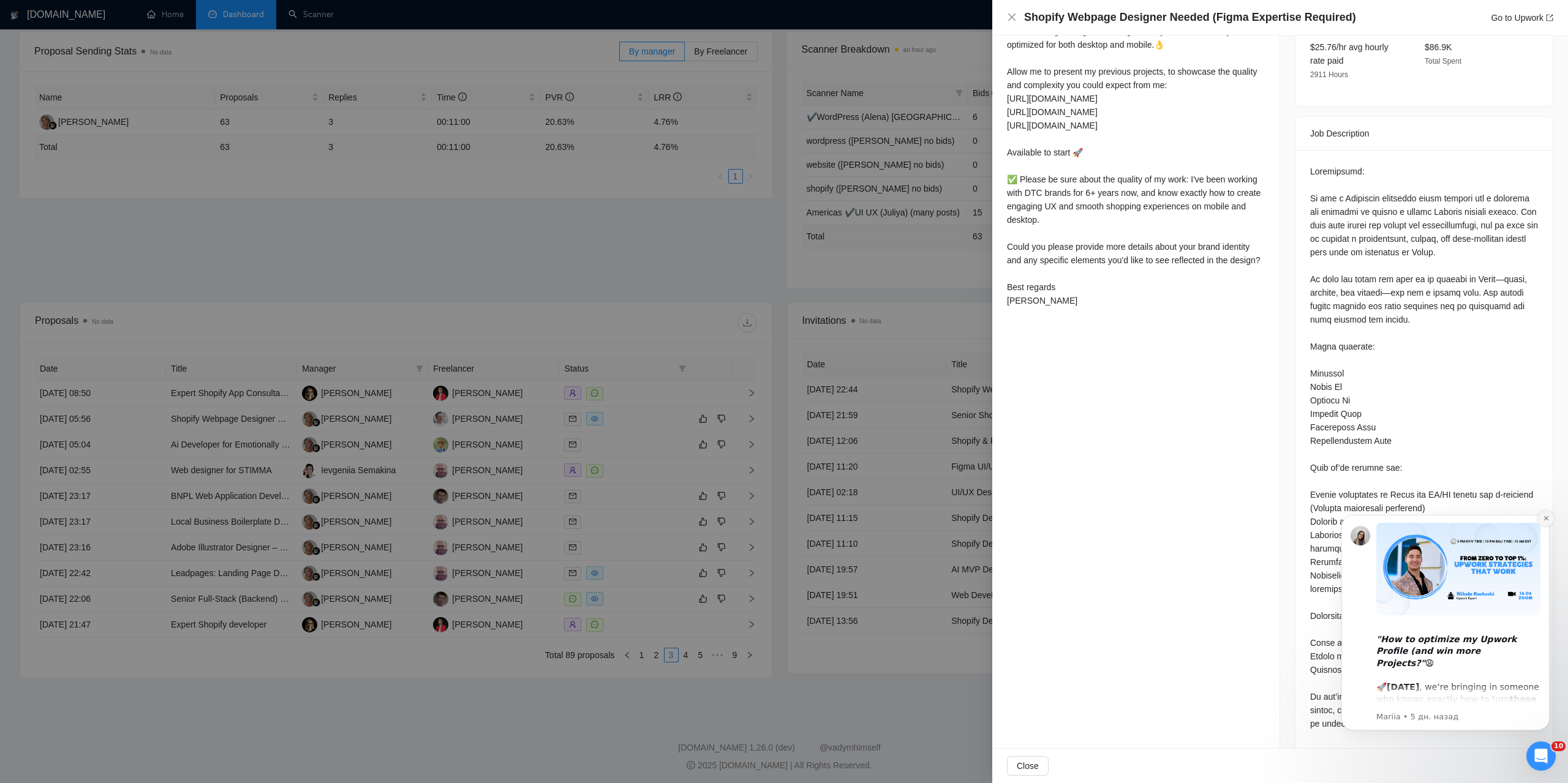
click at [1545, 520] on icon "Dismiss notification" at bounding box center [1545, 518] width 4 height 4
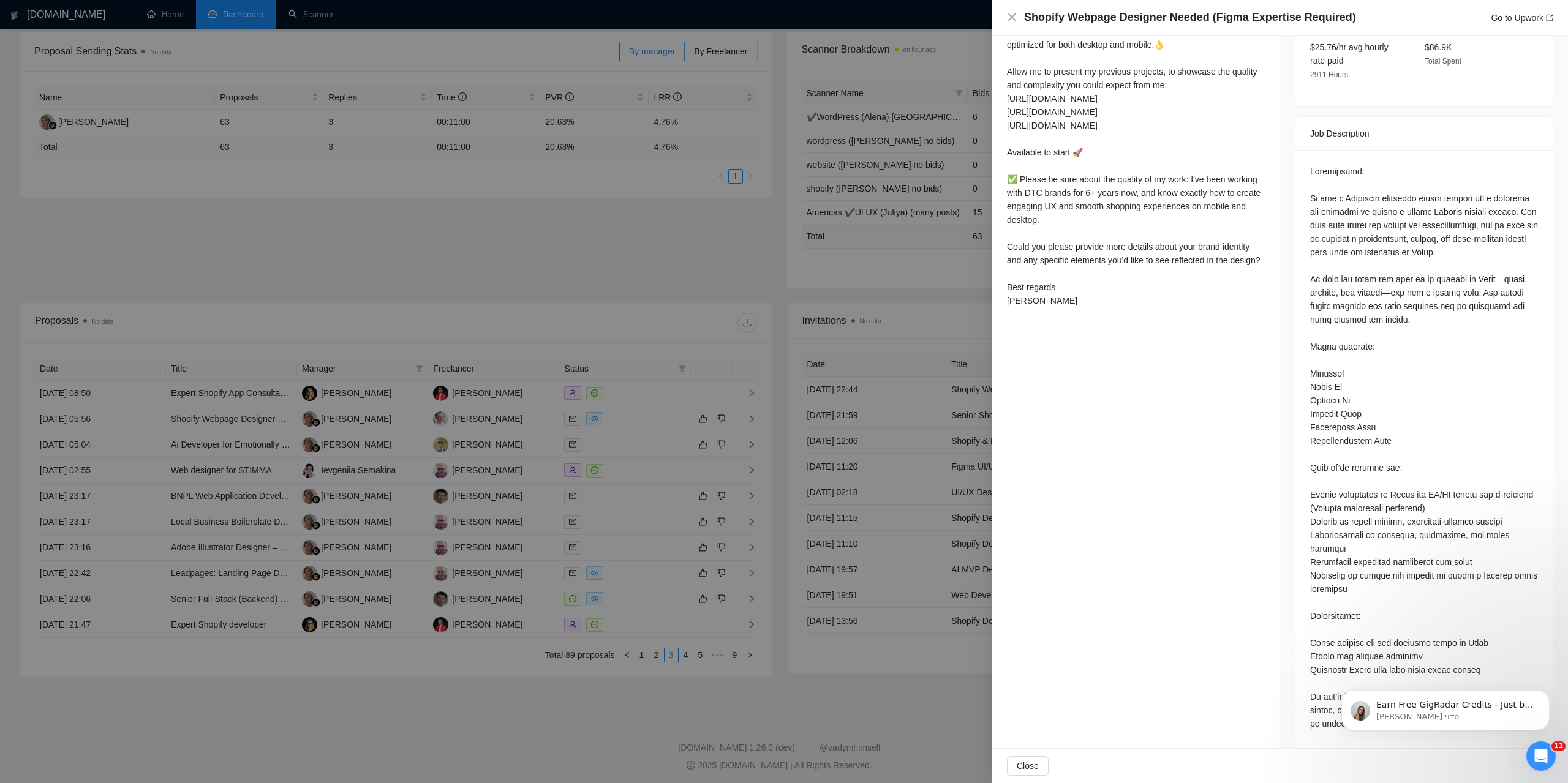
click at [831, 692] on div at bounding box center [784, 391] width 1568 height 783
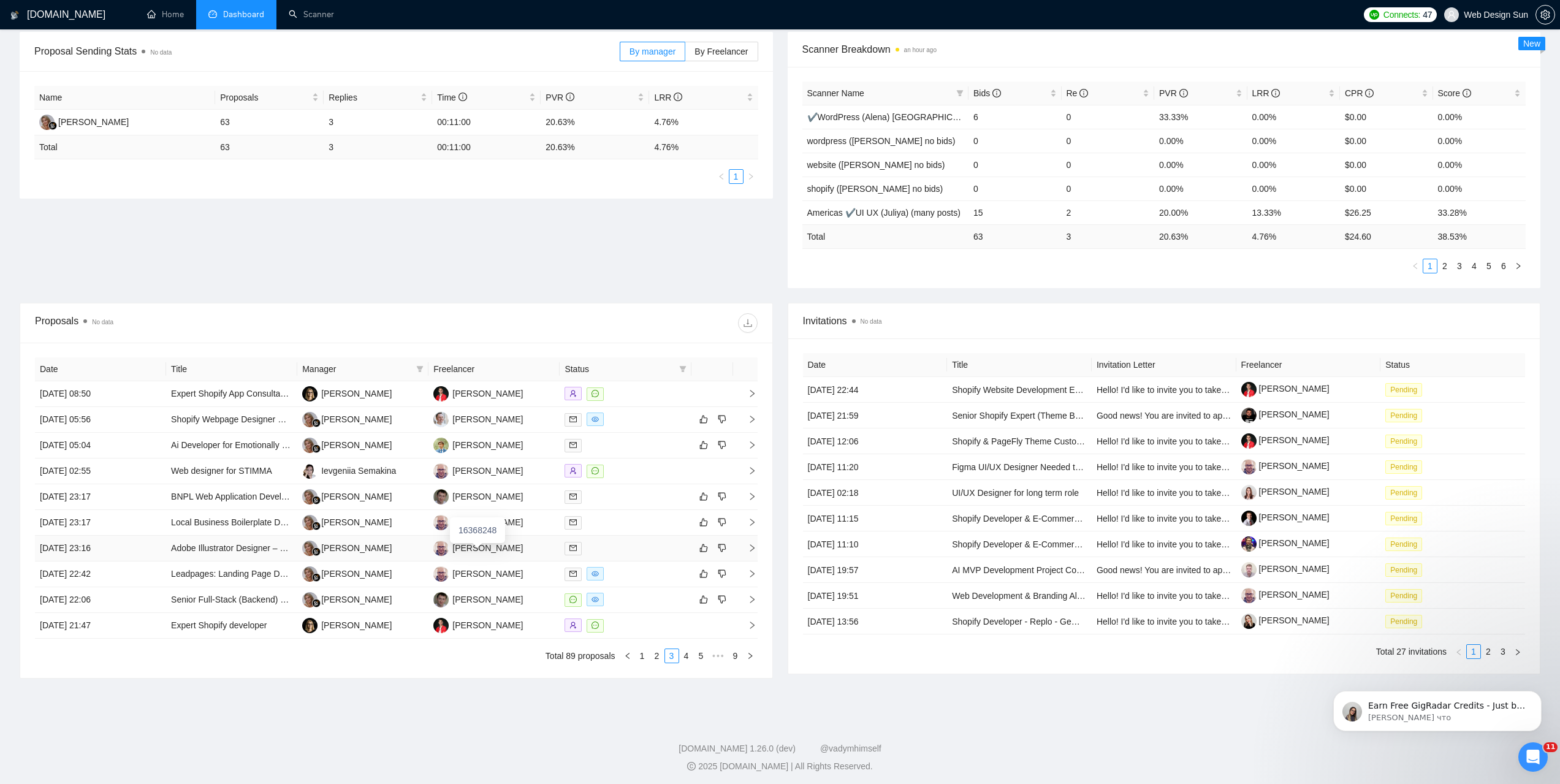
scroll to position [0, 0]
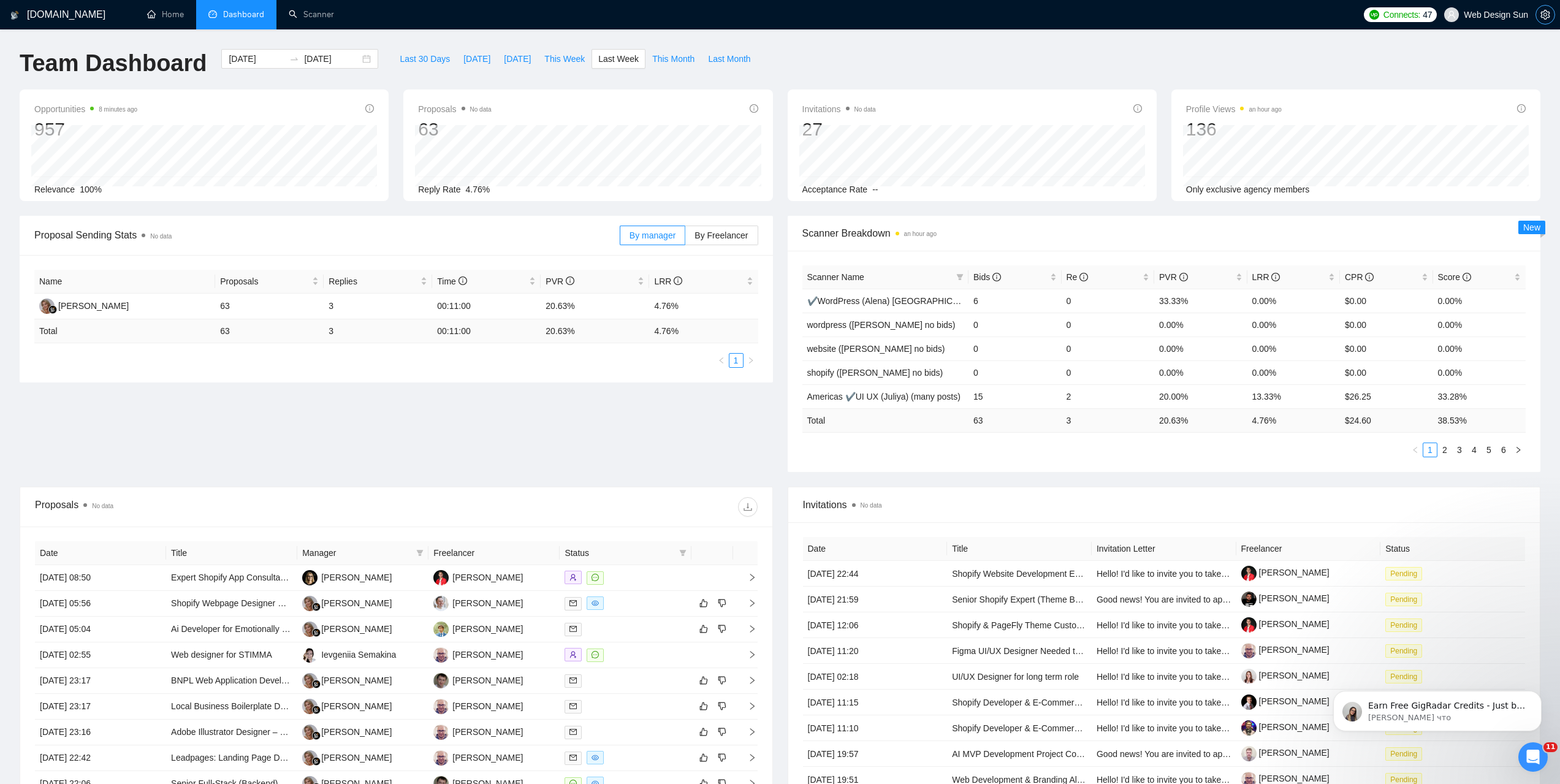
click at [1547, 11] on icon "setting" at bounding box center [1545, 14] width 10 height 10
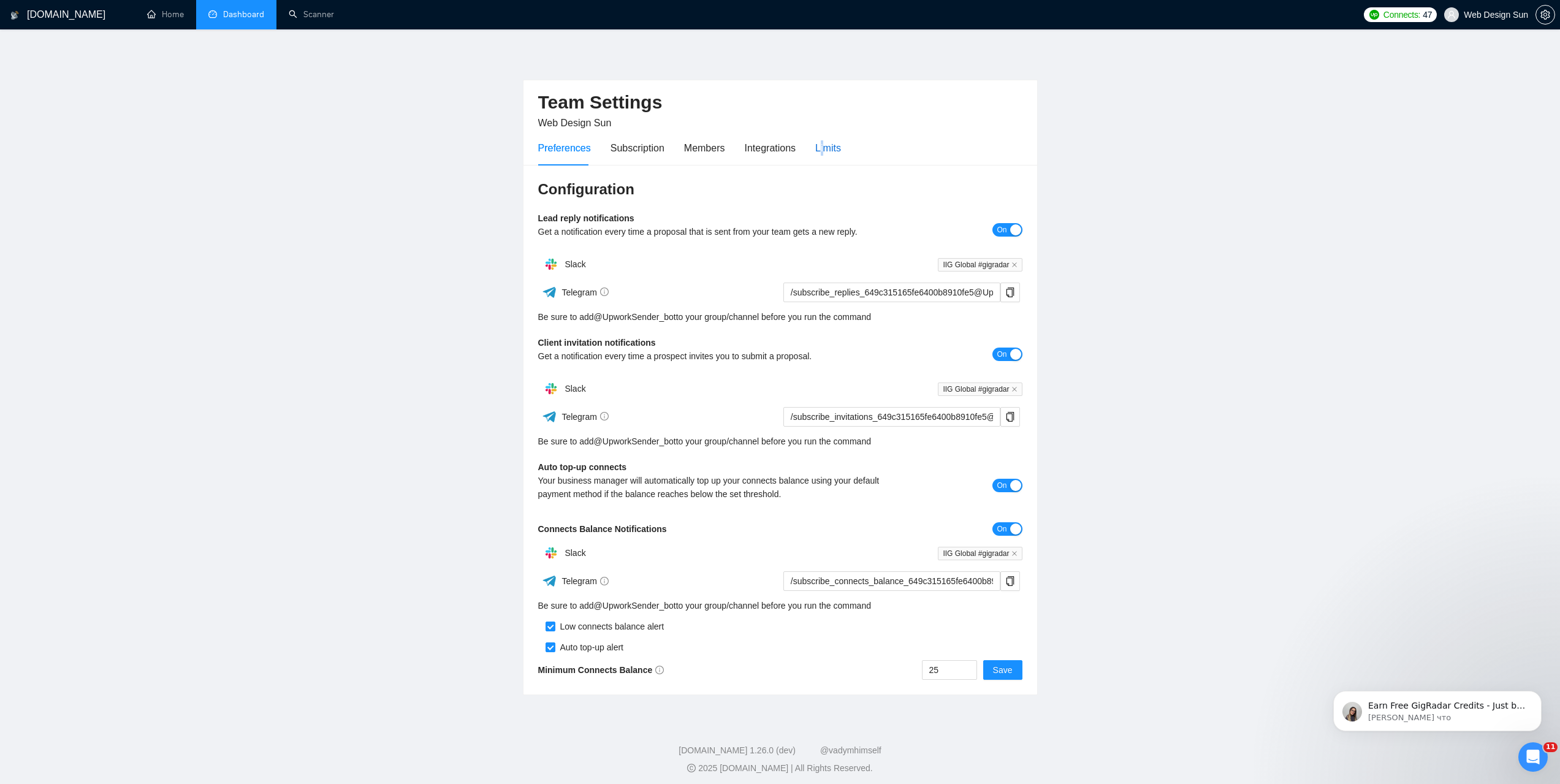
click at [820, 150] on div "Limits" at bounding box center [828, 148] width 26 height 15
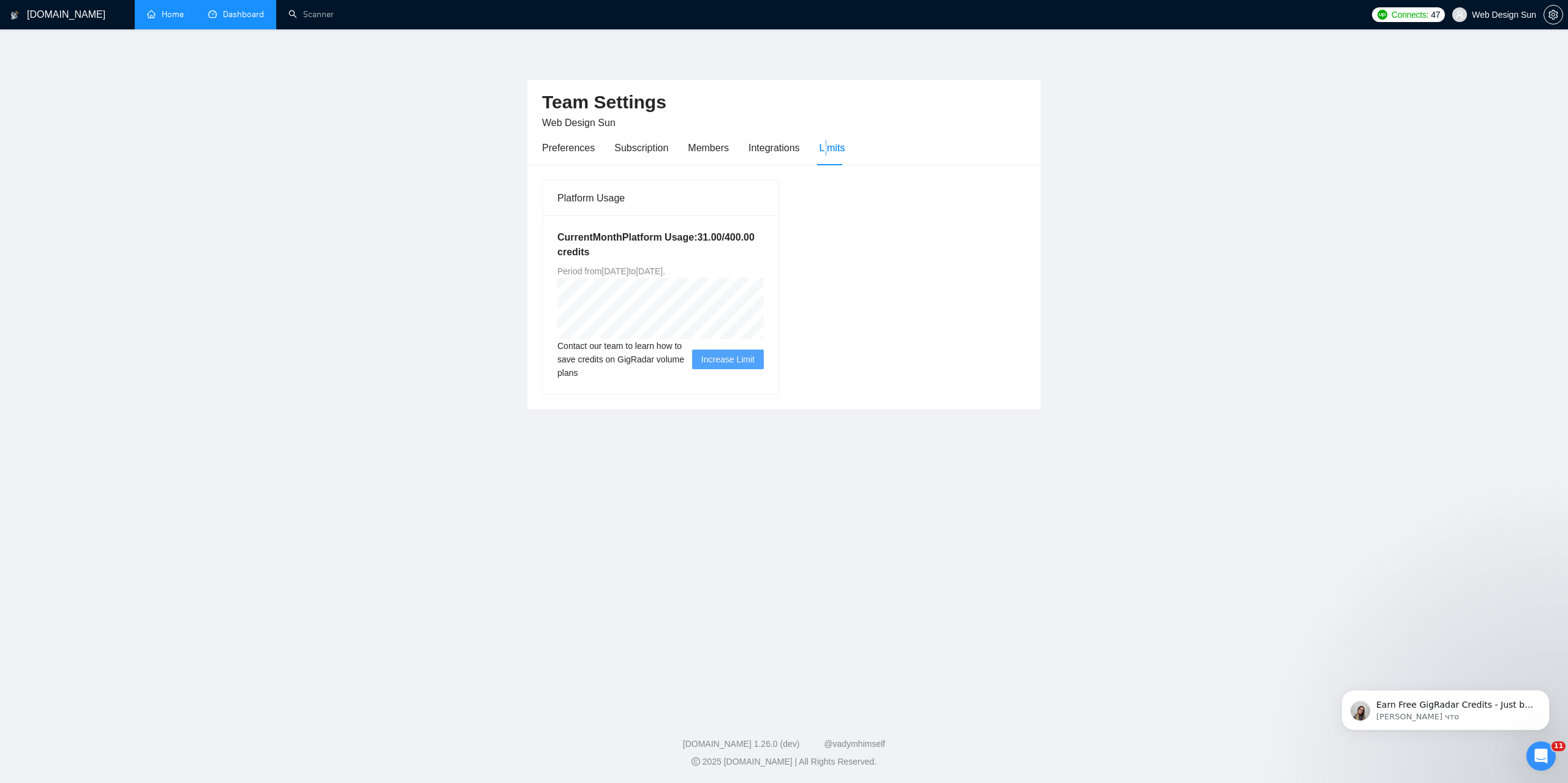
click at [179, 9] on link "Home" at bounding box center [165, 14] width 37 height 11
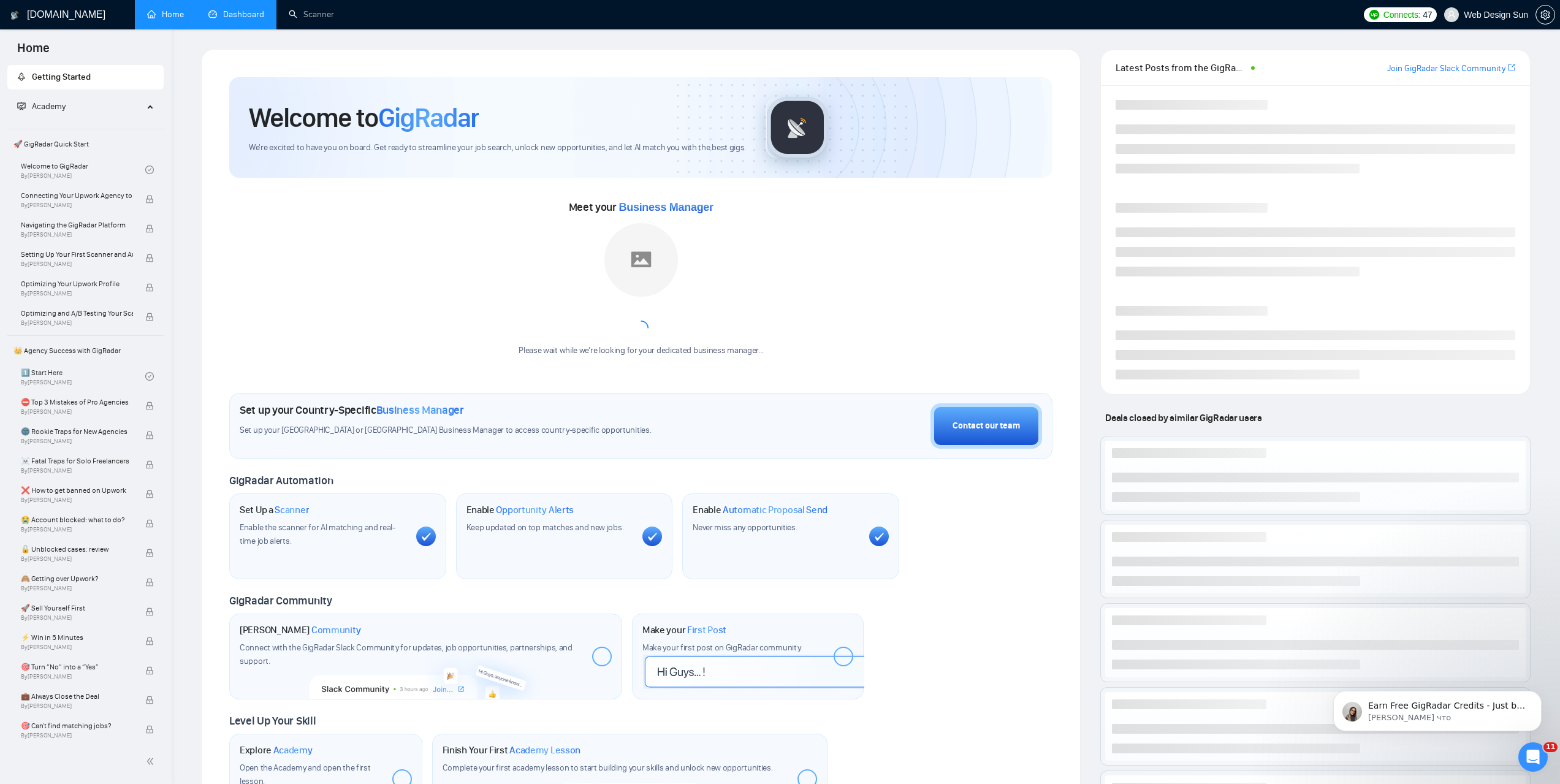
click at [220, 20] on link "Dashboard" at bounding box center [236, 14] width 55 height 11
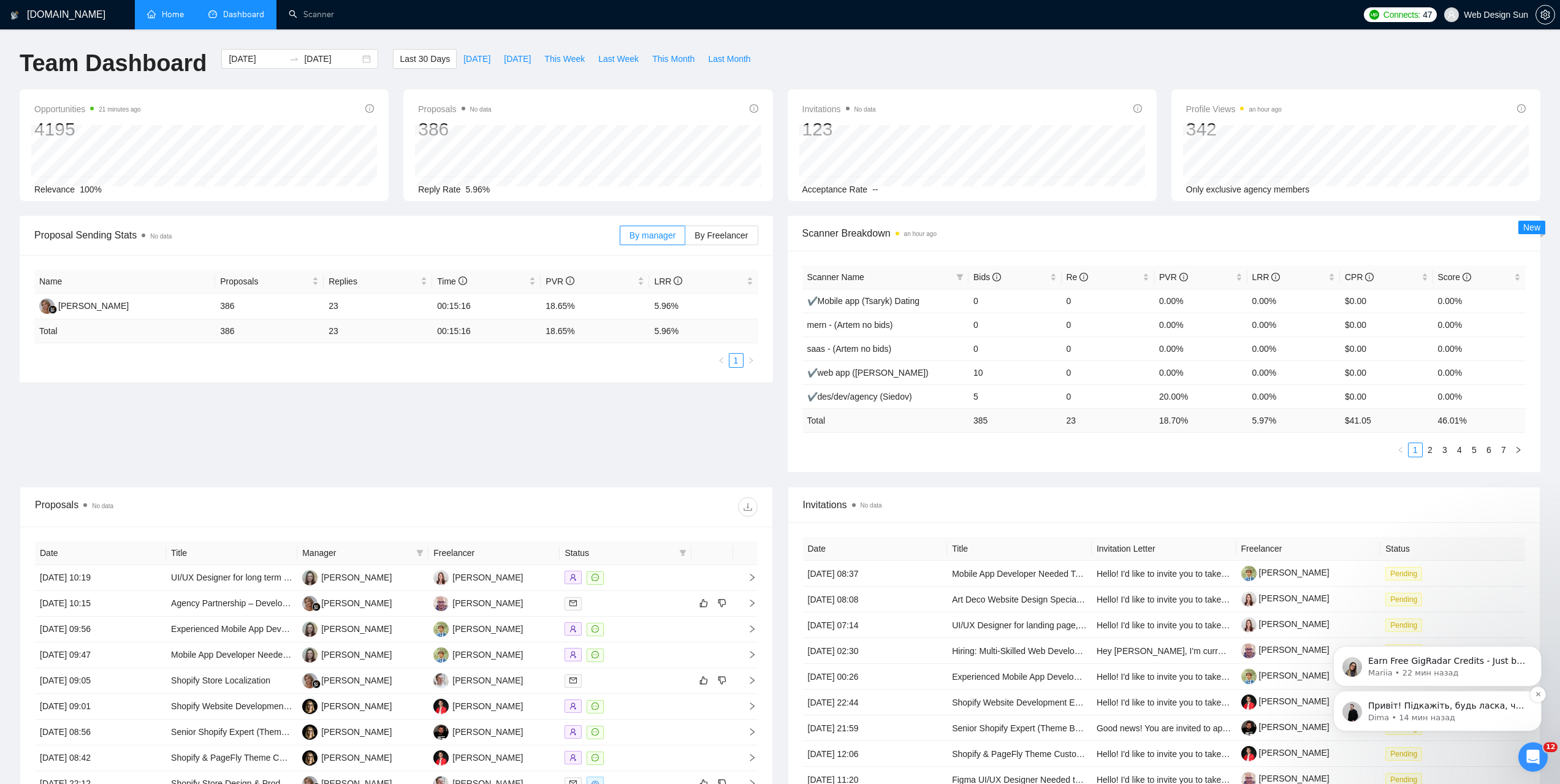
click at [1380, 706] on p "Привіт! Підкажіть, будь ласка, чи приходили взагалі сповіщення в потрібний кана…" at bounding box center [1447, 706] width 158 height 13
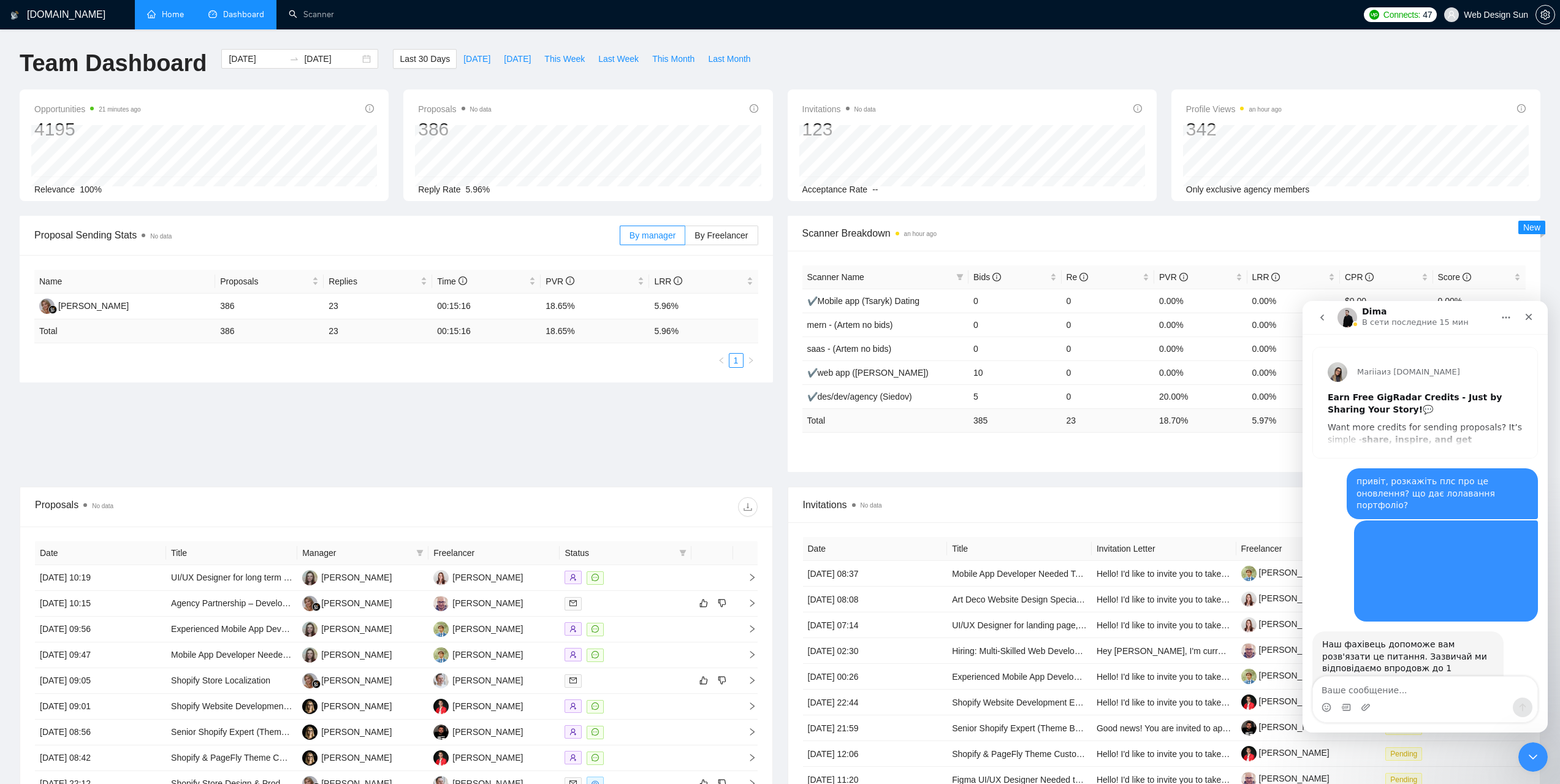
scroll to position [2296, 0]
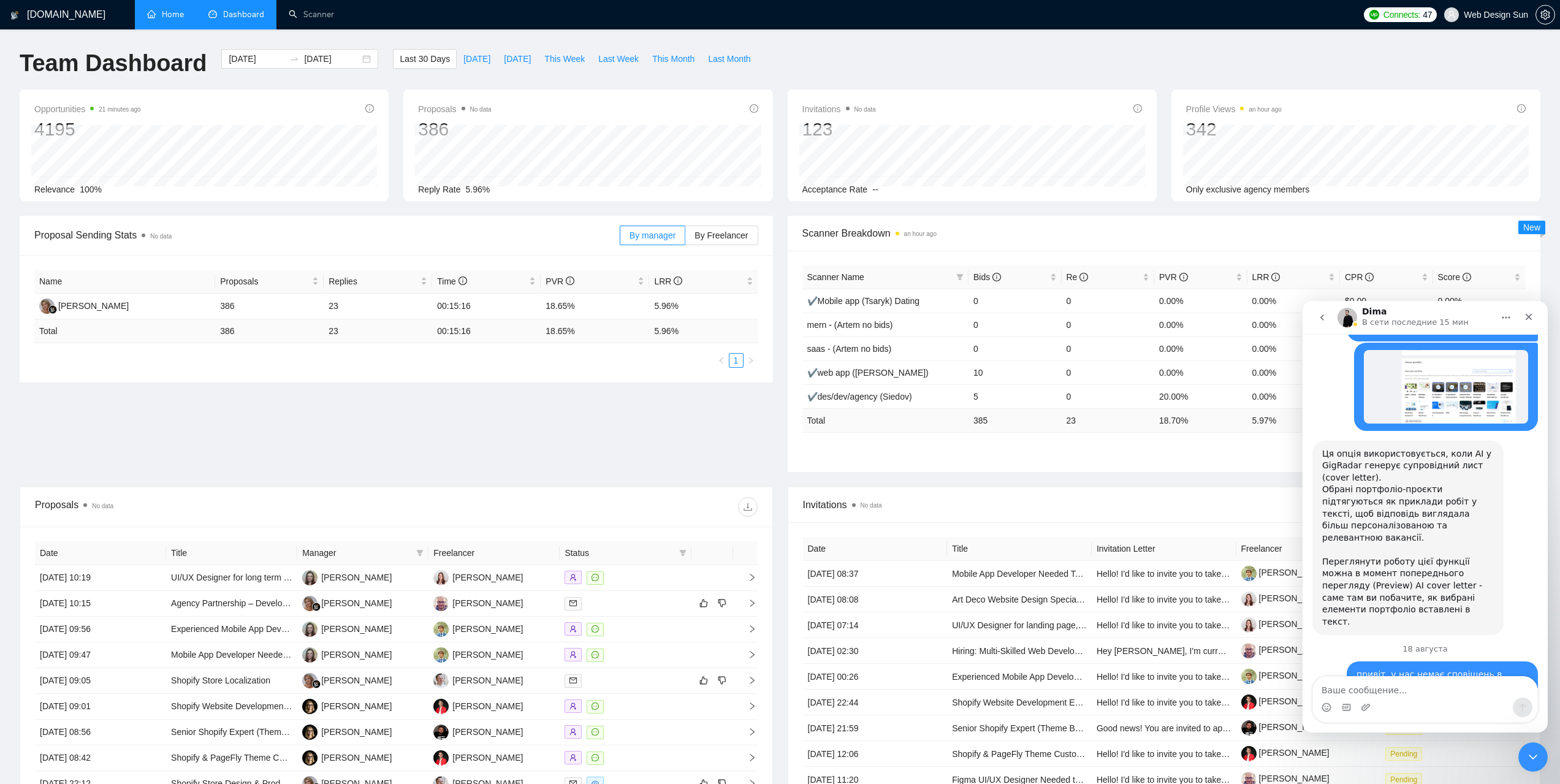
click at [1365, 697] on textarea "Ваше сообщение..." at bounding box center [1425, 687] width 224 height 21
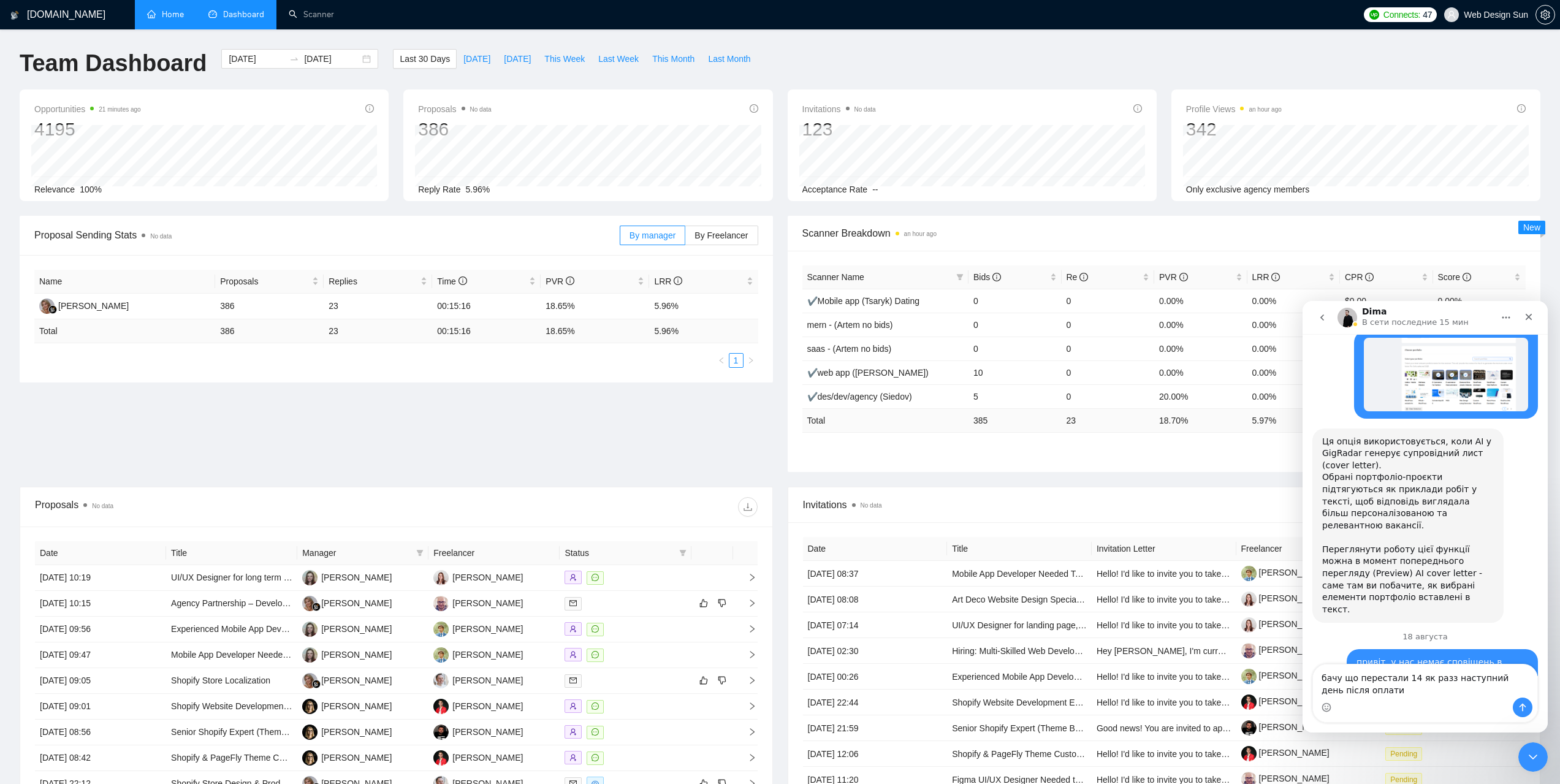
type textarea "бачу що перестали 14 як разз наступний день після оплати"
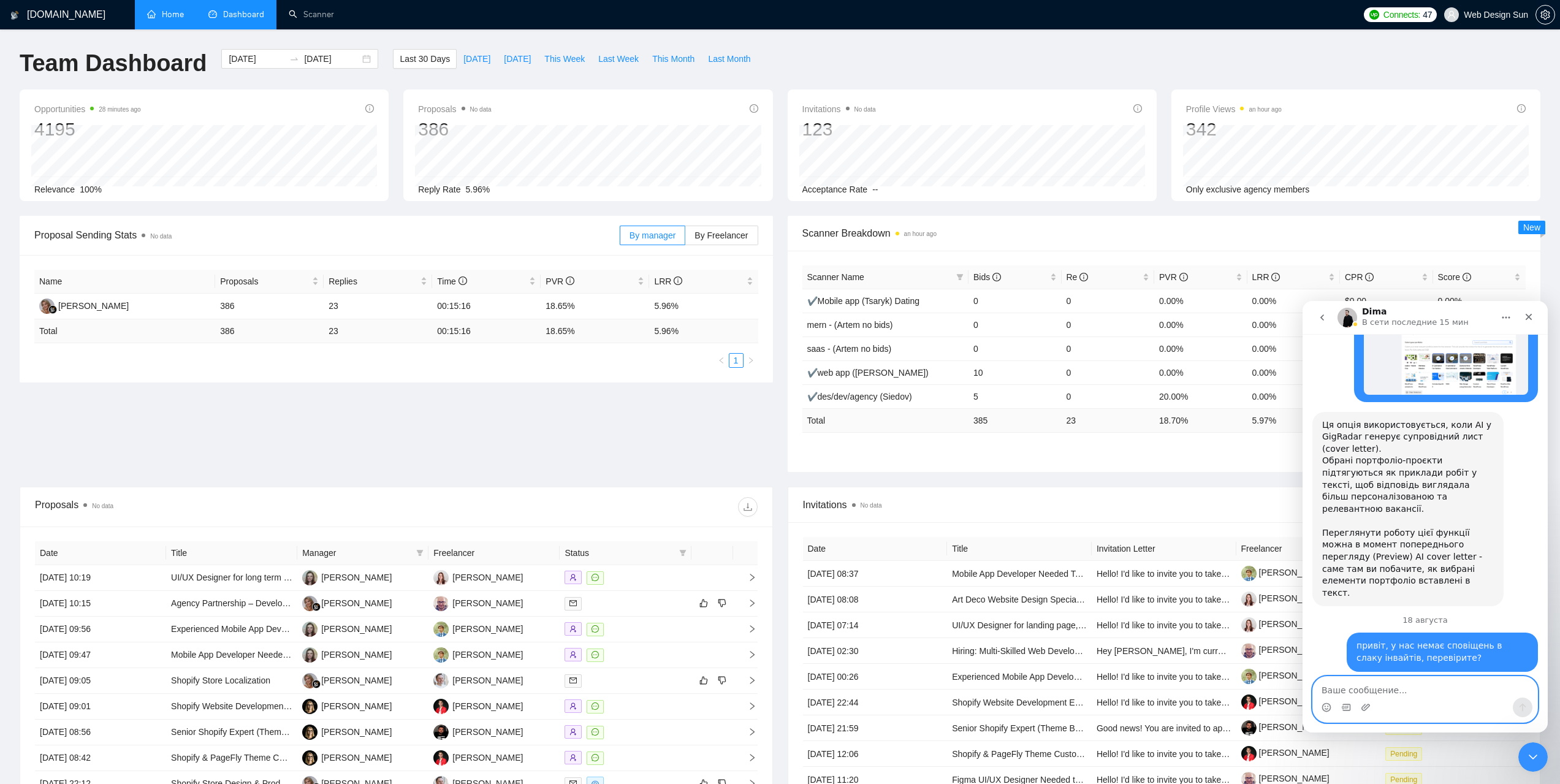
scroll to position [2457, 0]
